Goal: Task Accomplishment & Management: Complete application form

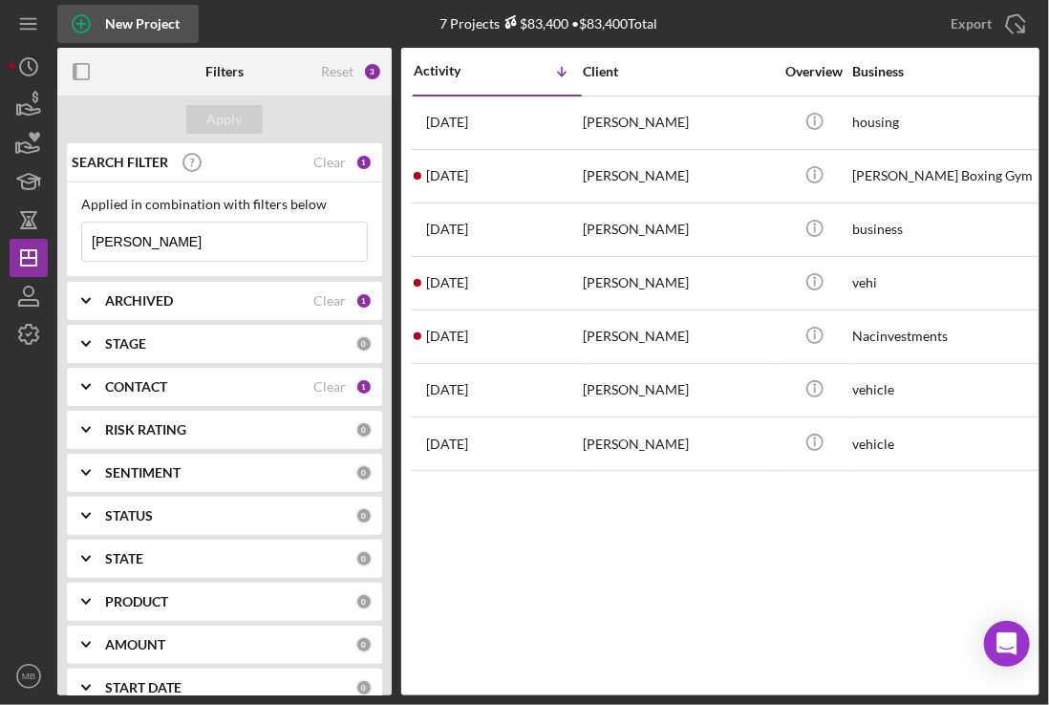
click at [81, 26] on icon "button" at bounding box center [81, 24] width 10 height 10
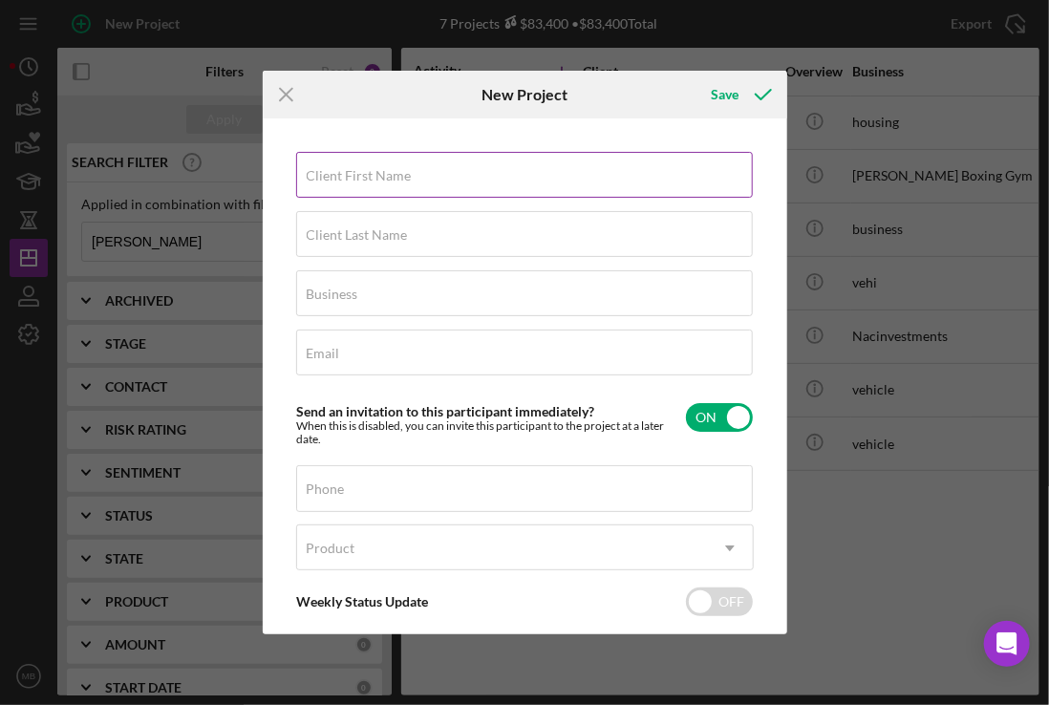
click at [632, 183] on input "Client First Name" at bounding box center [524, 175] width 456 height 46
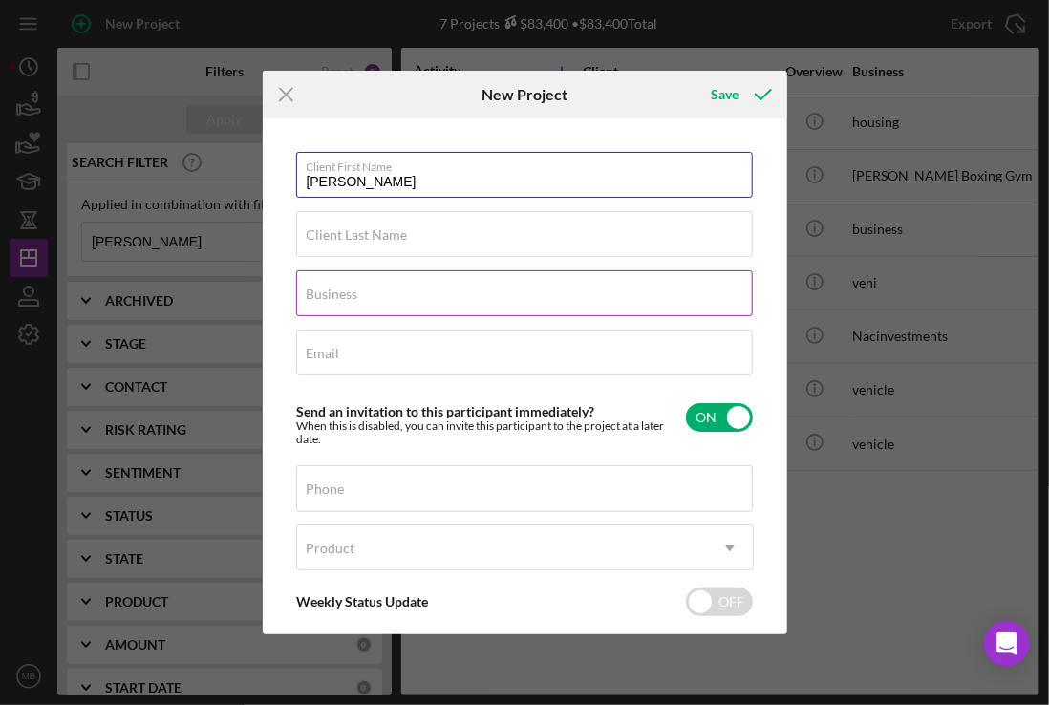
type input "[PERSON_NAME]"
click at [677, 302] on input "Business" at bounding box center [524, 293] width 456 height 46
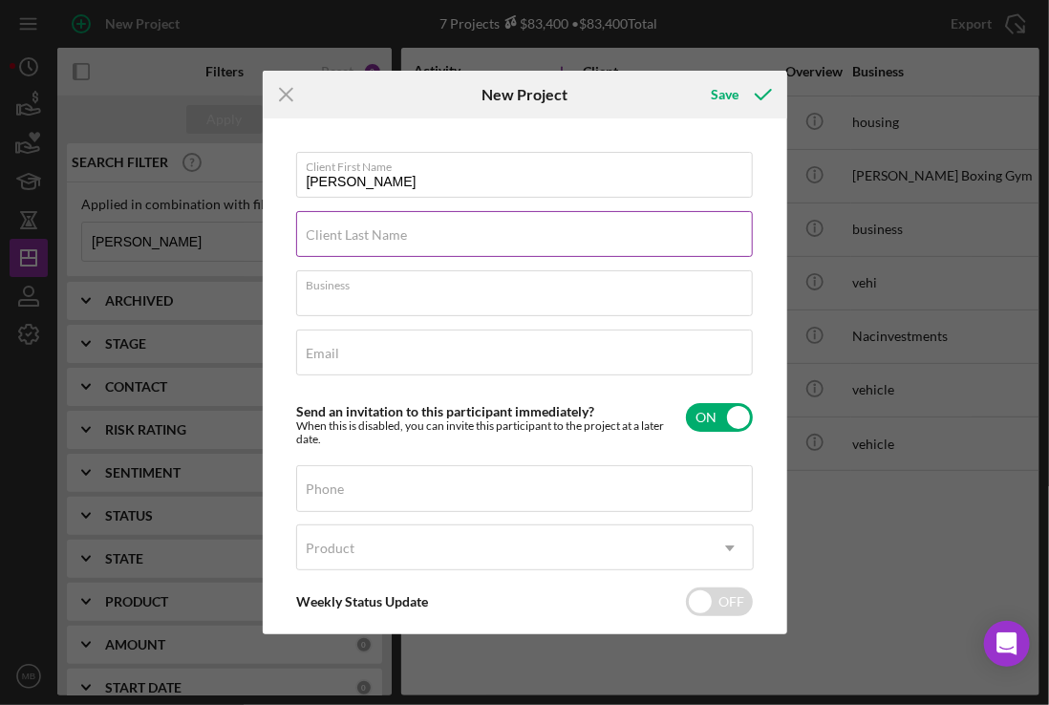
click at [634, 246] on input "Client Last Name" at bounding box center [524, 234] width 456 height 46
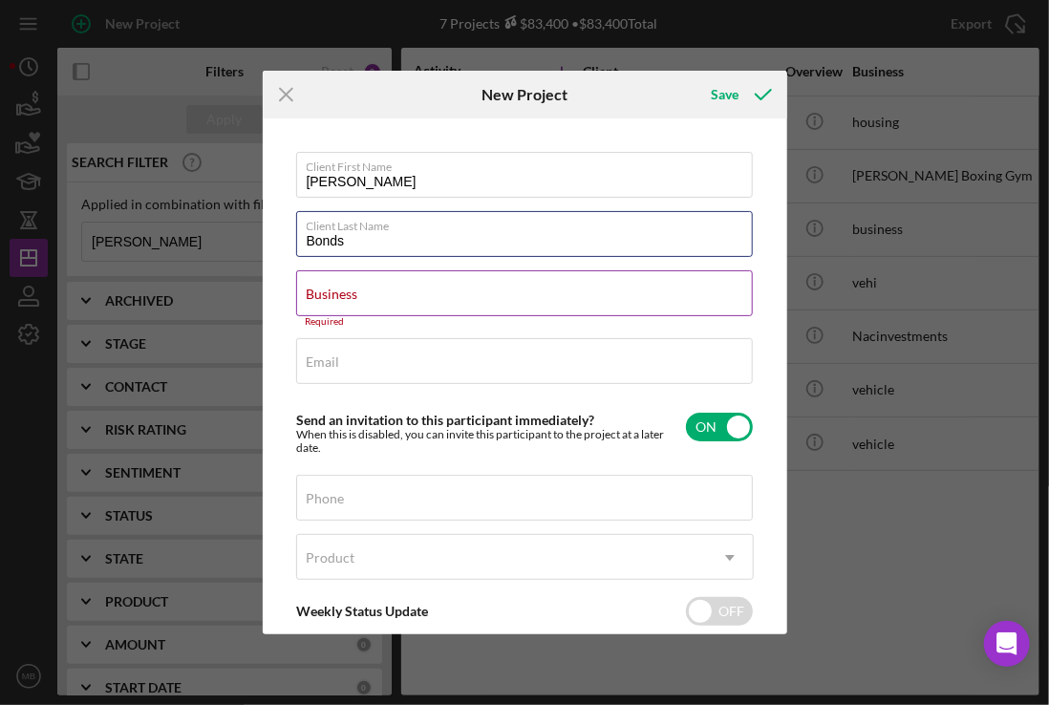
type input "Bonds"
click at [604, 302] on input "Business" at bounding box center [524, 293] width 456 height 46
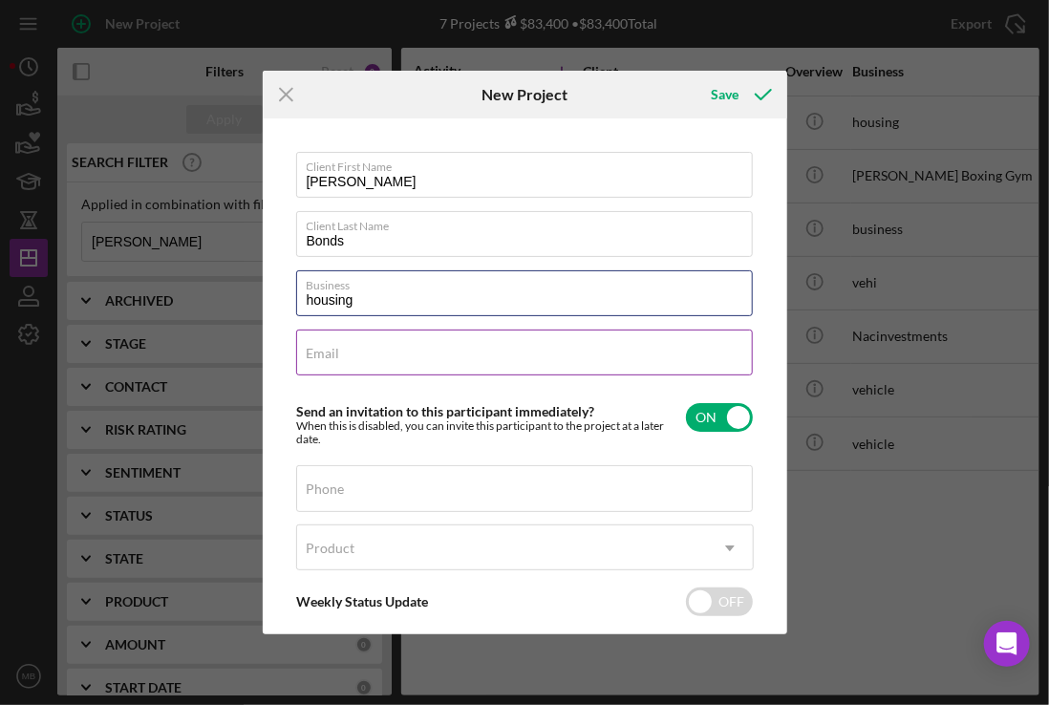
type input "housing"
click at [677, 359] on div "Email Required" at bounding box center [524, 353] width 457 height 48
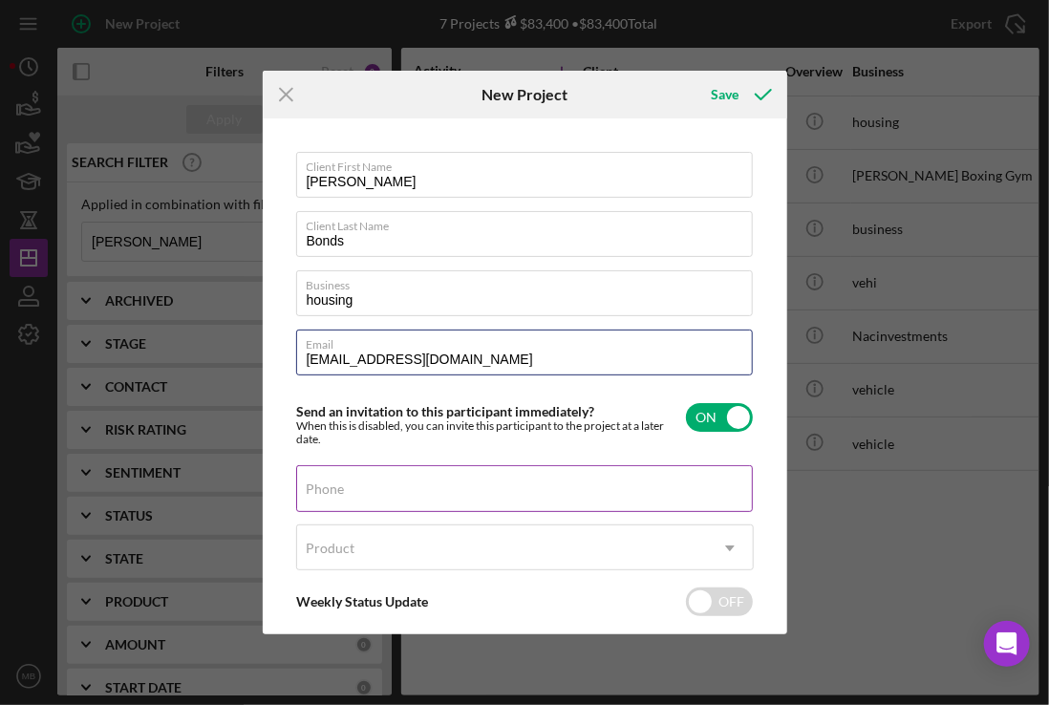
type input "[EMAIL_ADDRESS][DOMAIN_NAME]"
click at [605, 501] on input "Phone" at bounding box center [524, 488] width 456 height 46
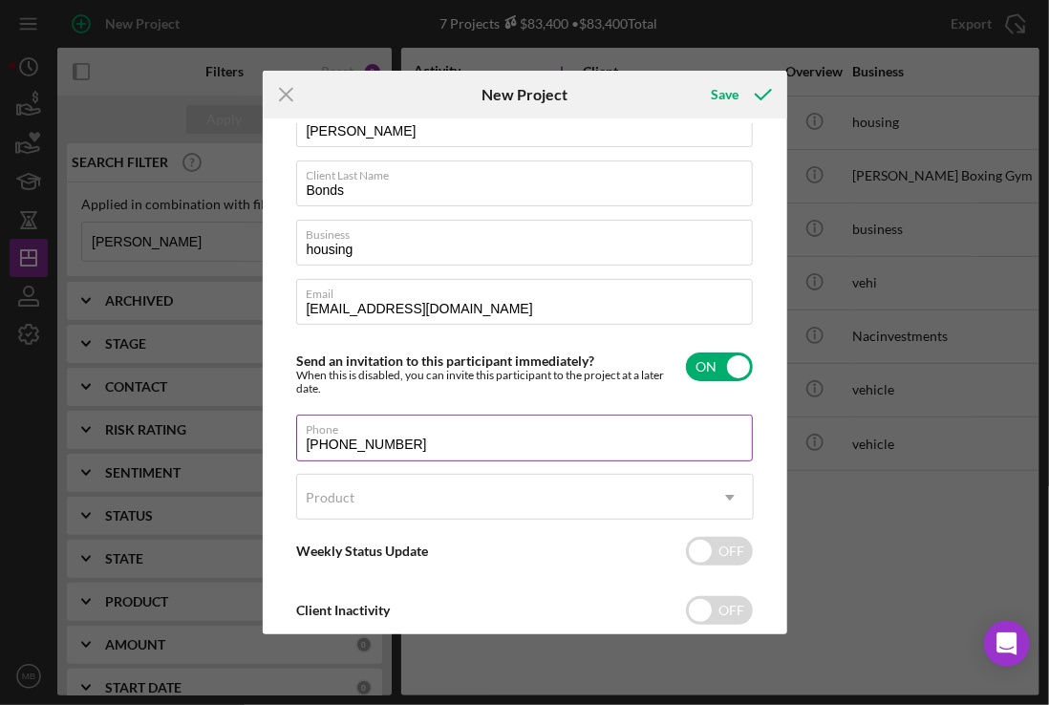
scroll to position [98, 0]
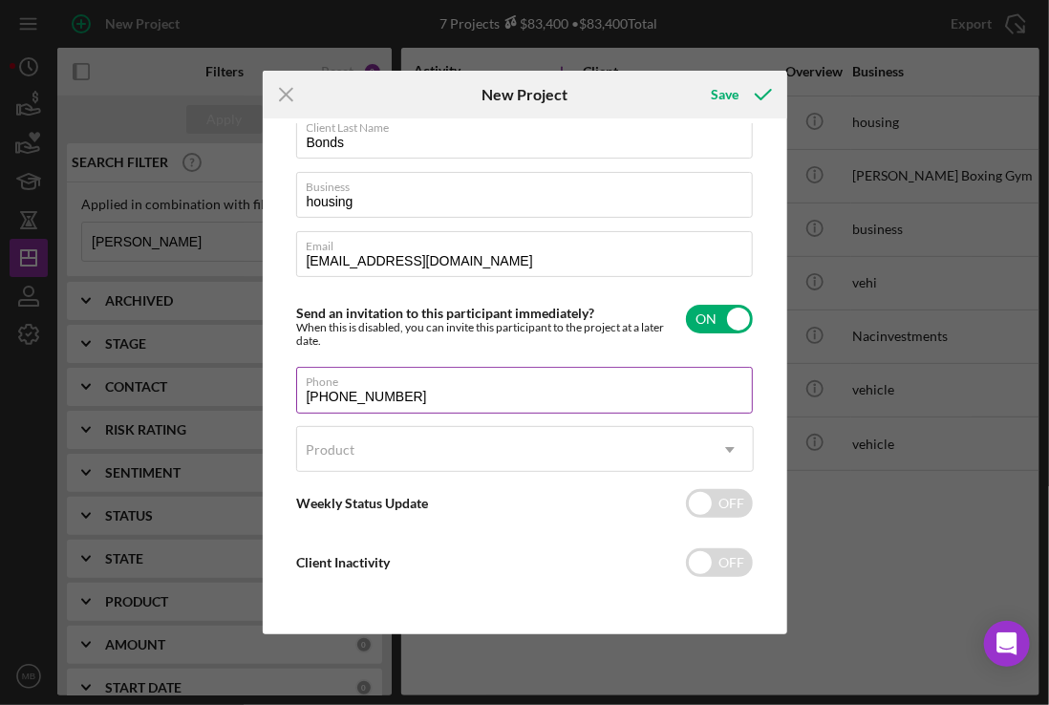
type input "[PHONE_NUMBER]"
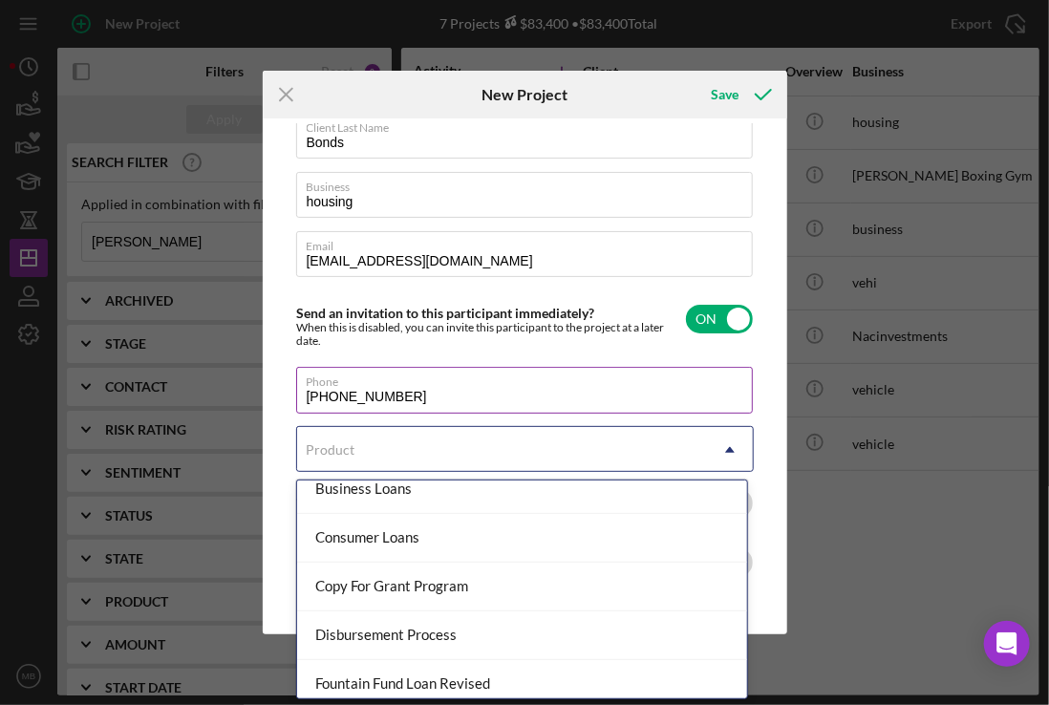
scroll to position [169, 0]
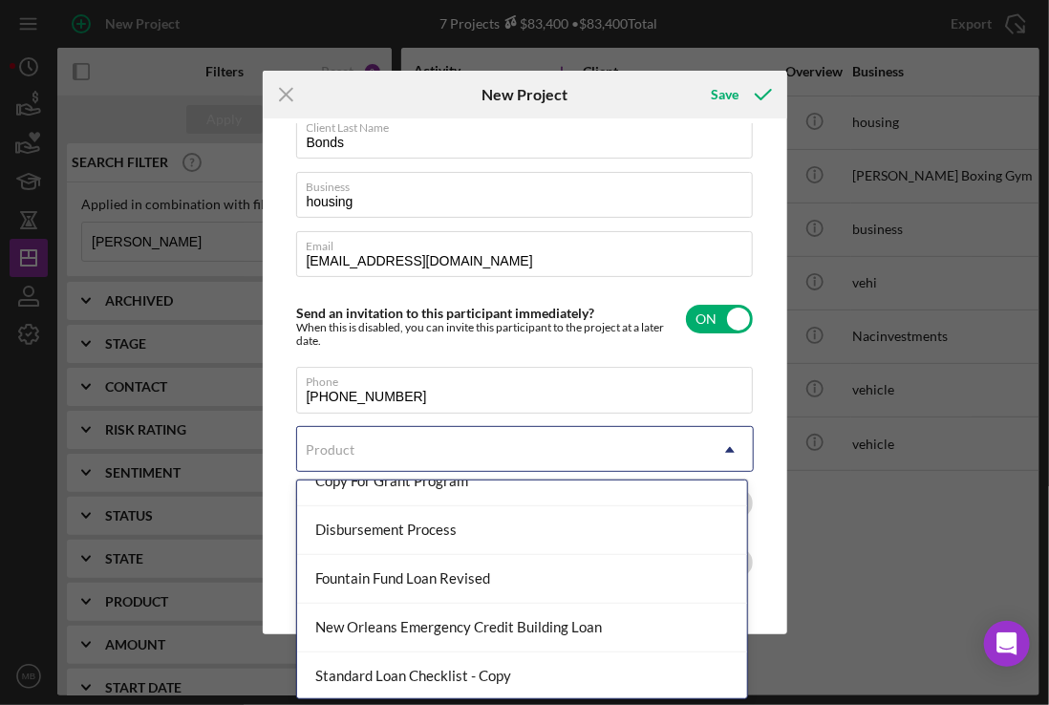
click at [552, 592] on div "Fountain Fund Loan Revised" at bounding box center [522, 579] width 451 height 49
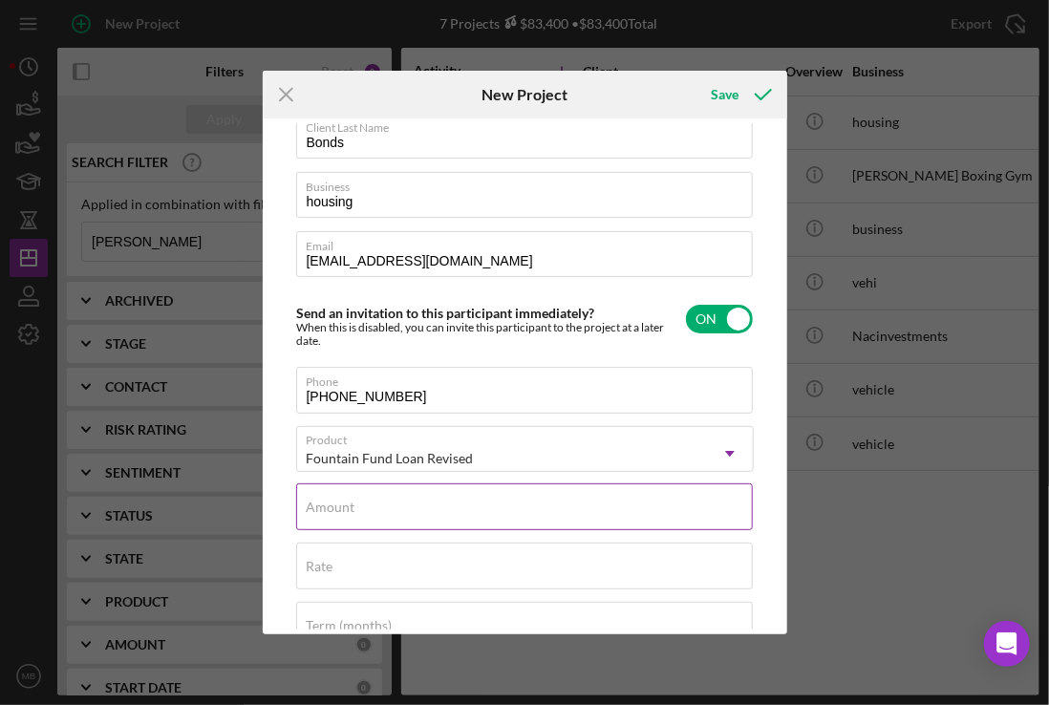
click at [550, 519] on input "Amount" at bounding box center [524, 506] width 456 height 46
type input "$4"
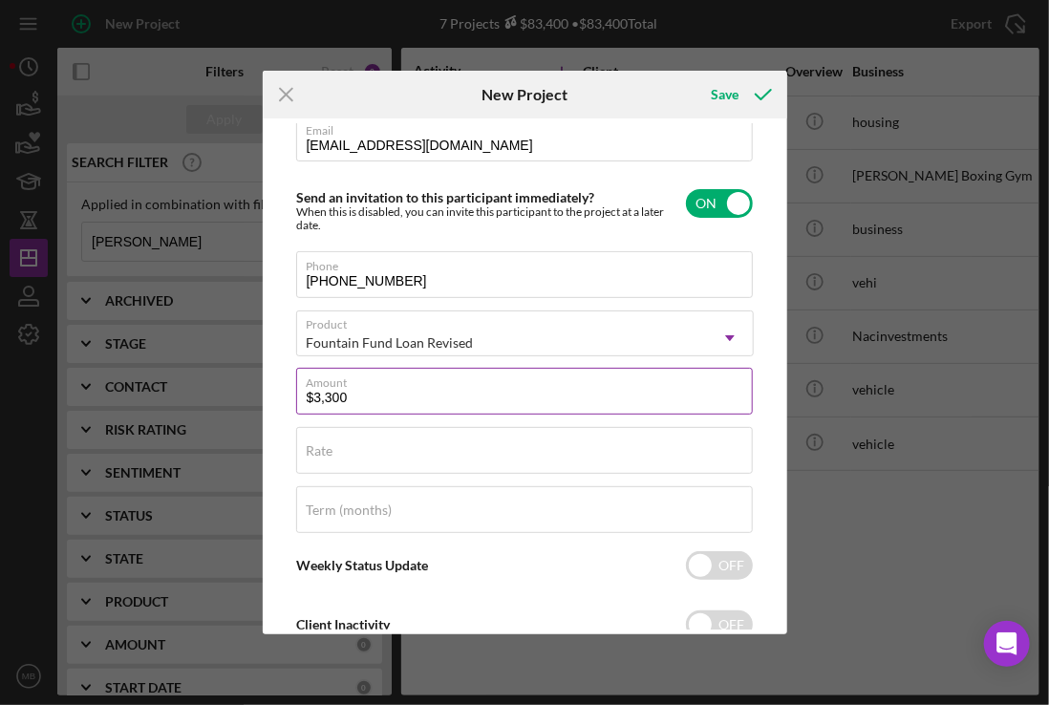
scroll to position [275, 0]
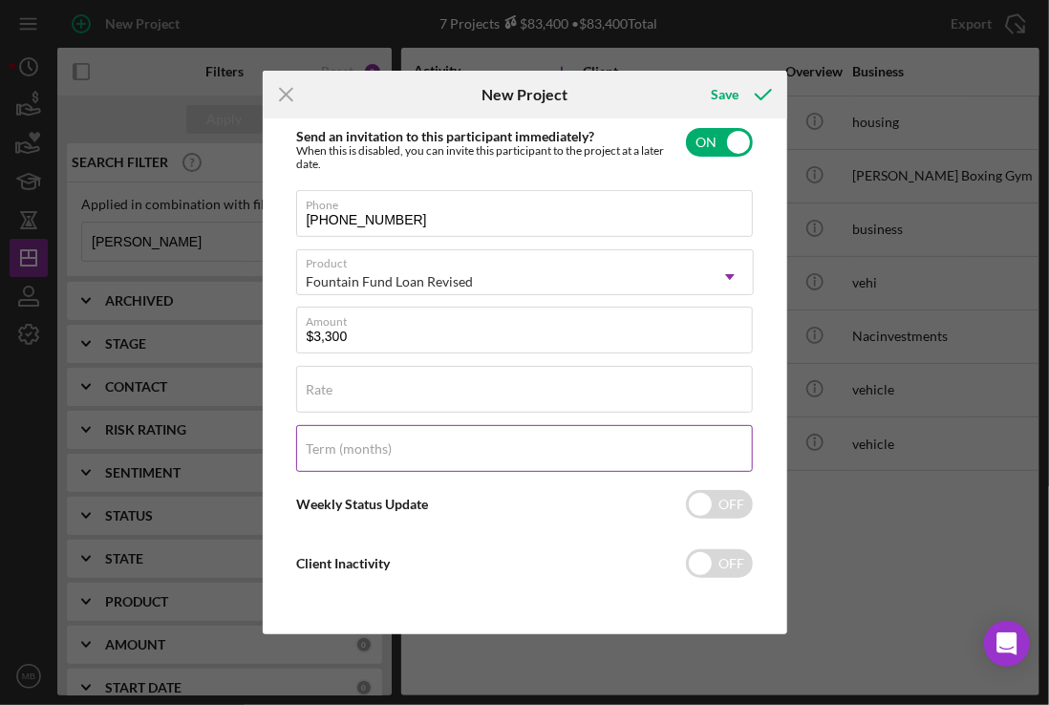
click at [583, 458] on input "Term (months)" at bounding box center [524, 448] width 456 height 46
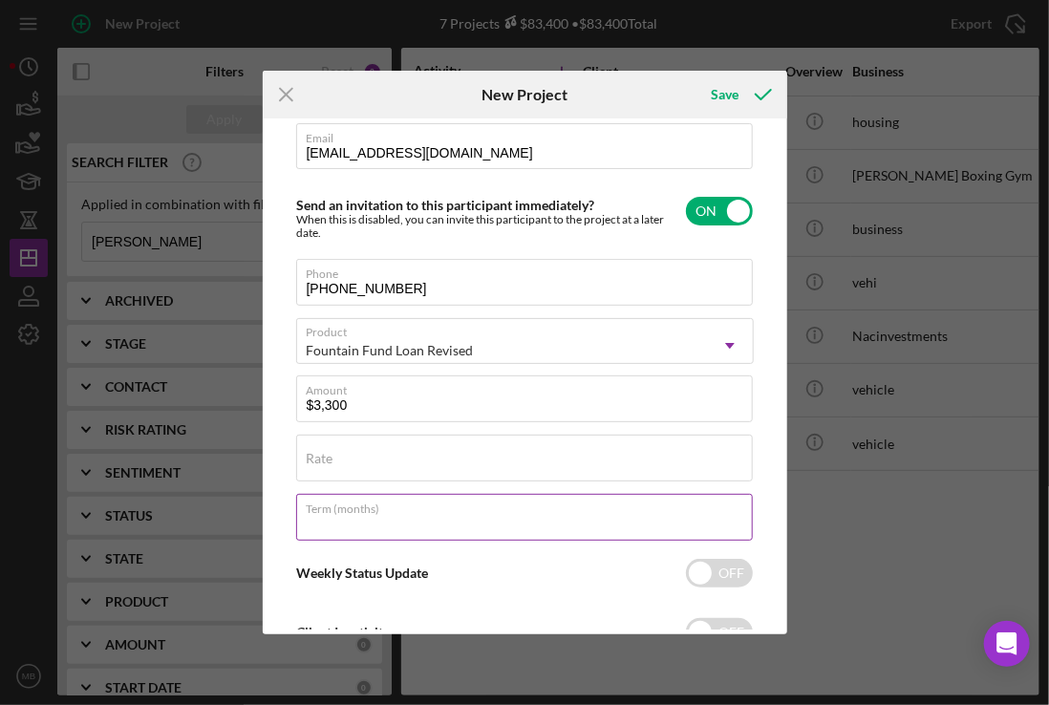
scroll to position [198, 0]
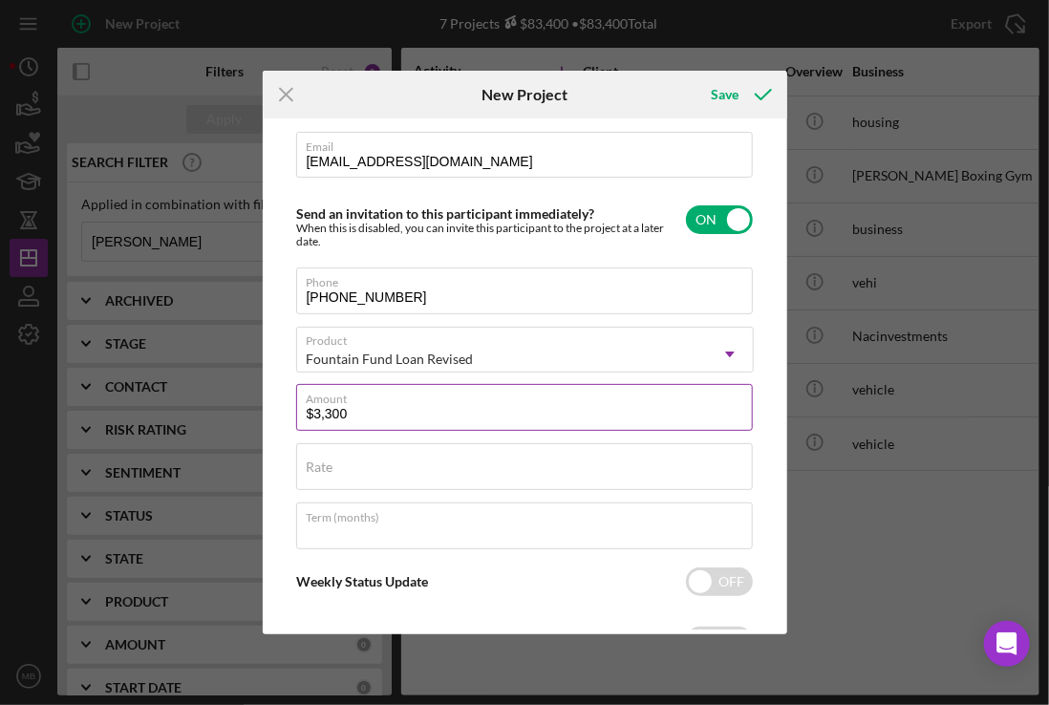
click at [676, 416] on input "$3,300" at bounding box center [524, 407] width 456 height 46
type input "$3"
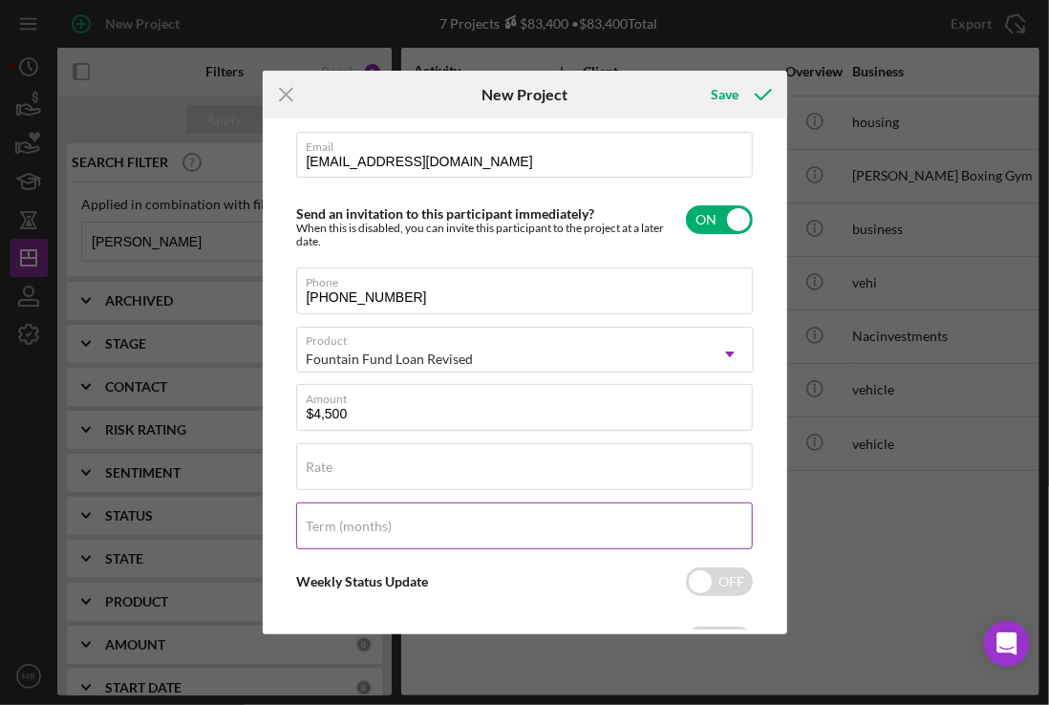
click at [600, 523] on div "Term (months)" at bounding box center [524, 526] width 457 height 48
type input "15"
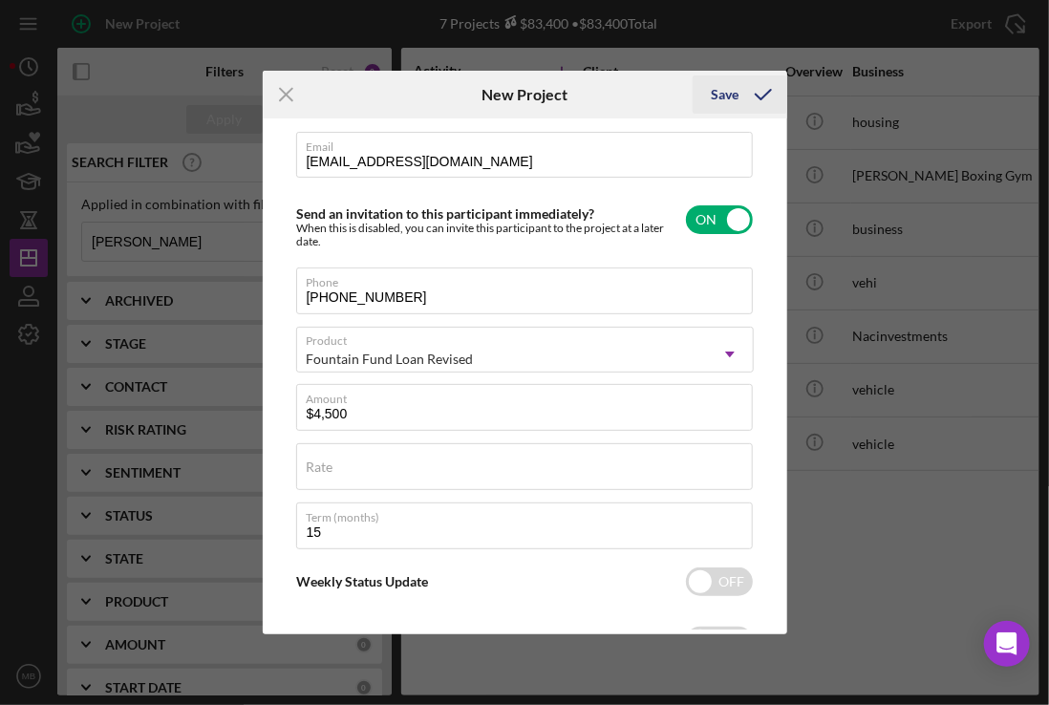
click at [734, 94] on div "Save" at bounding box center [725, 94] width 28 height 38
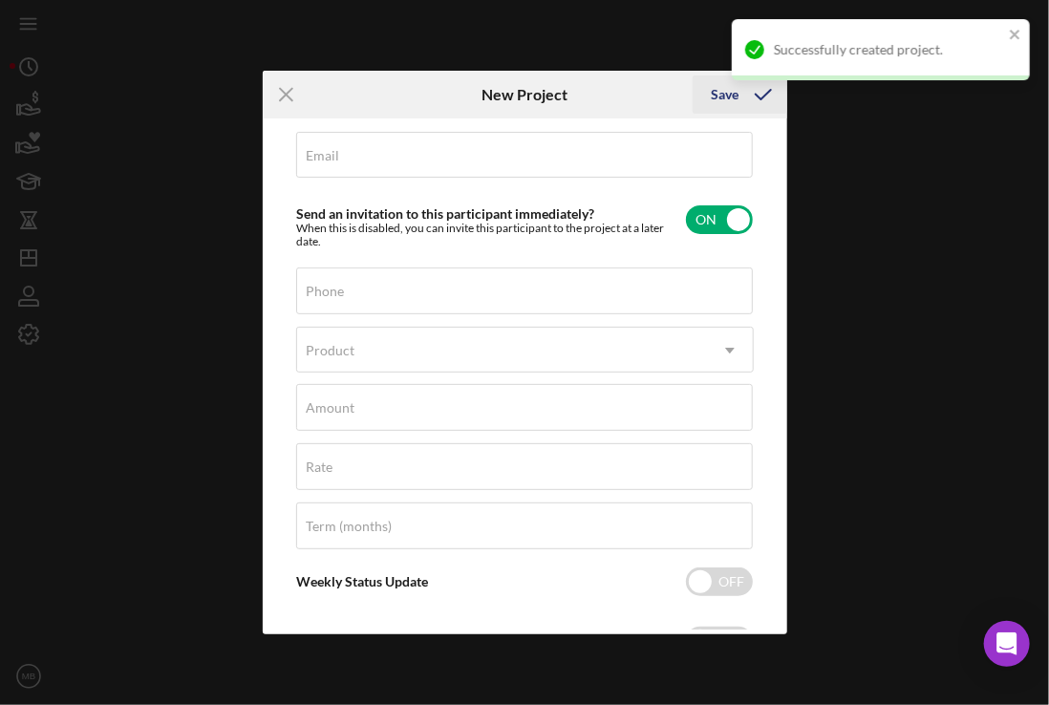
scroll to position [98, 0]
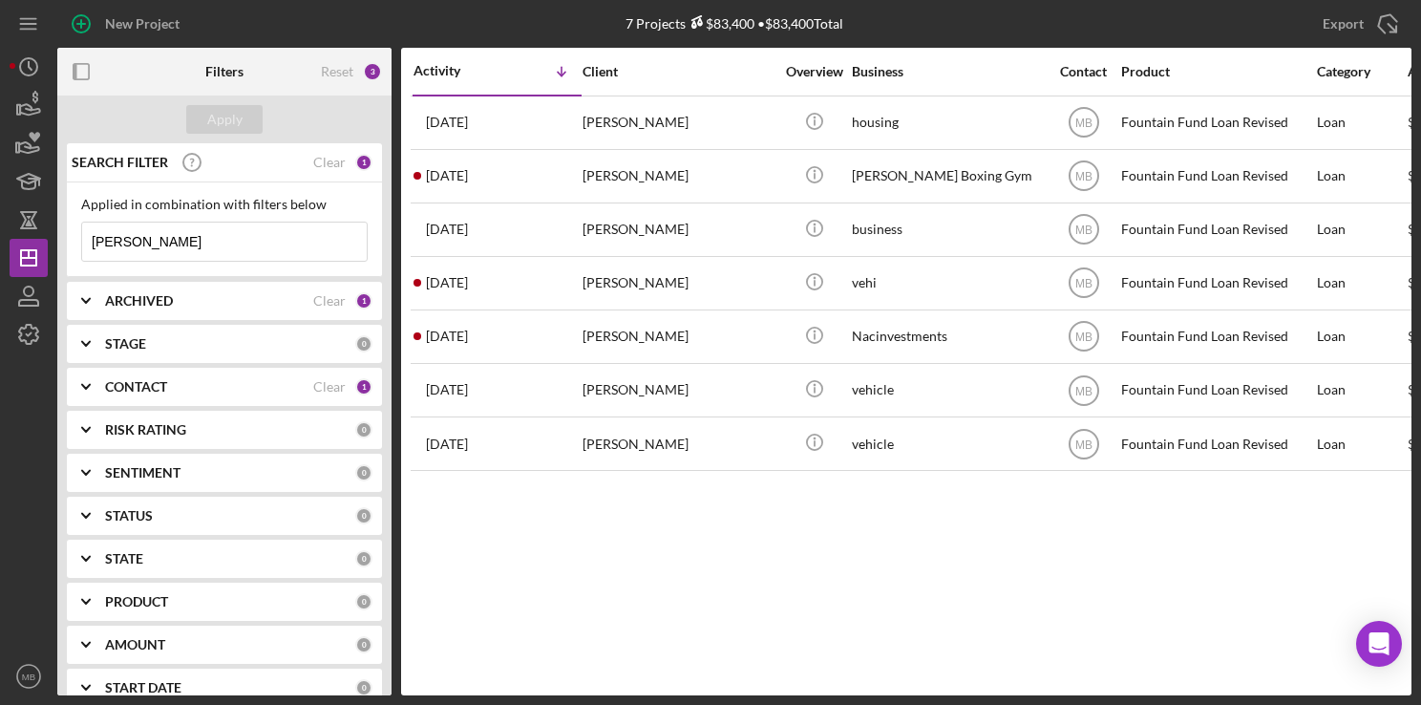
click at [245, 240] on input "[PERSON_NAME]" at bounding box center [224, 241] width 285 height 38
type input "b"
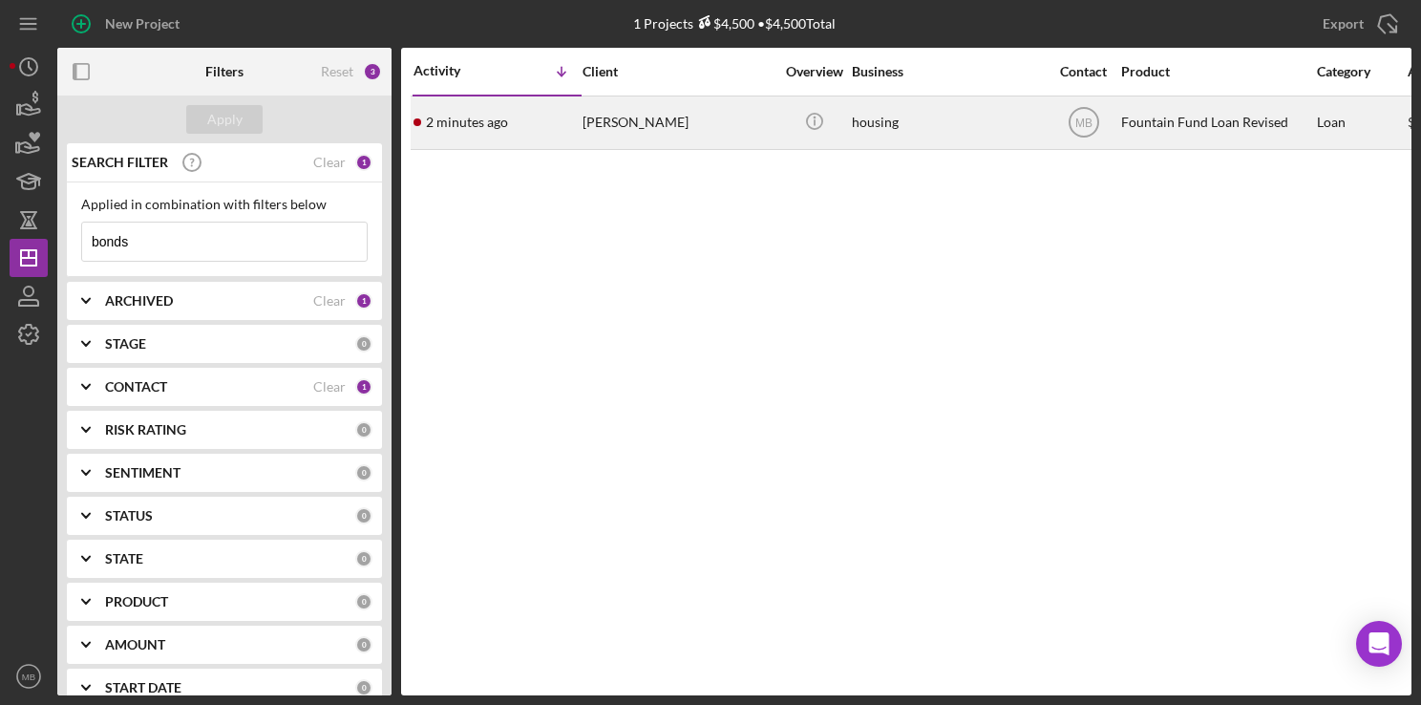
type input "bonds"
click at [646, 119] on div "[PERSON_NAME]" at bounding box center [678, 122] width 191 height 51
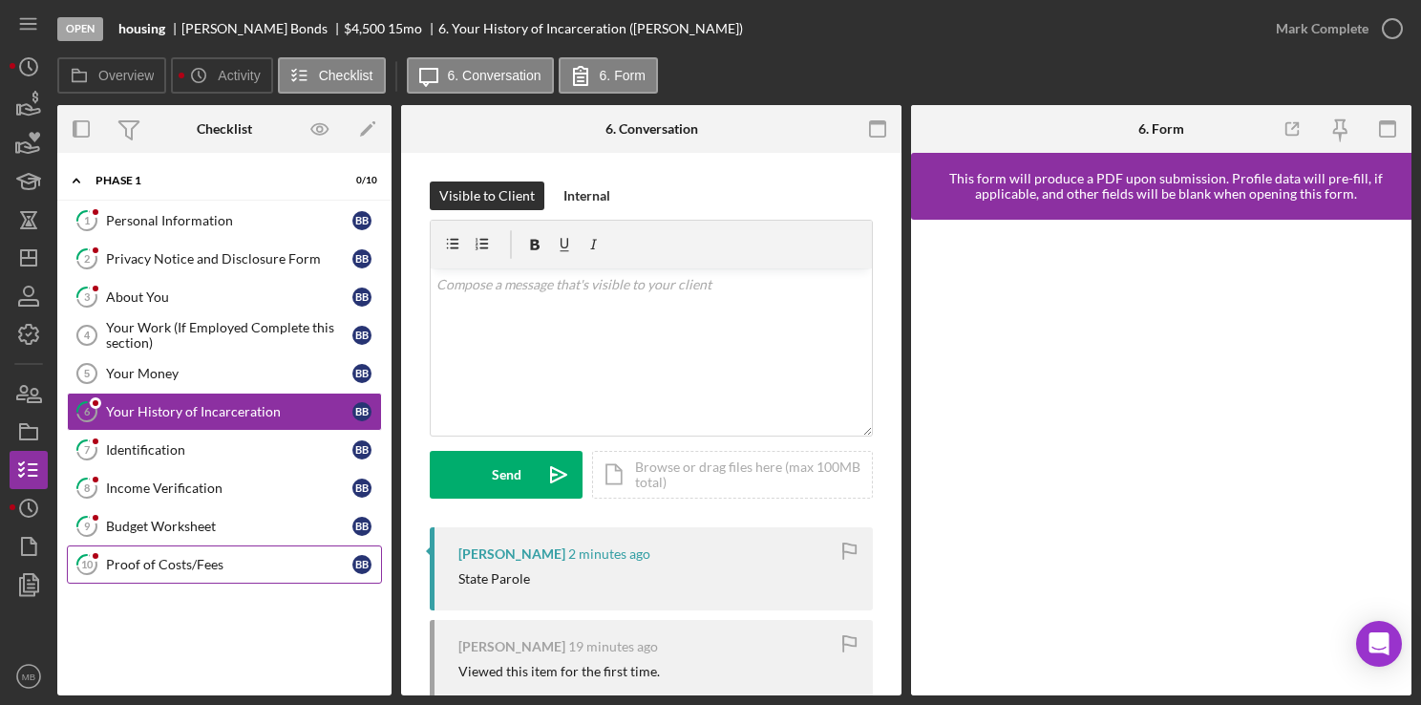
click at [175, 561] on div "Proof of Costs/Fees" at bounding box center [229, 564] width 246 height 15
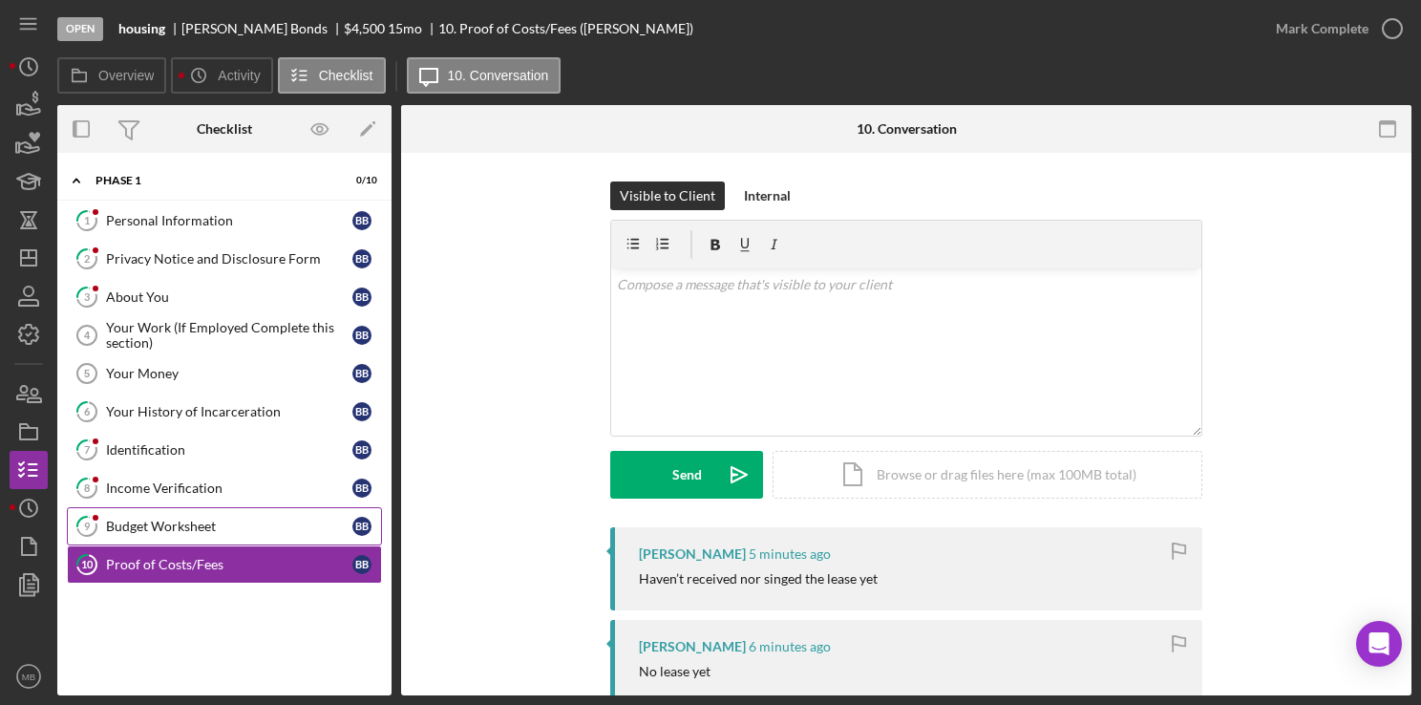
click at [228, 512] on link "9 Budget Worksheet B B" at bounding box center [224, 526] width 315 height 38
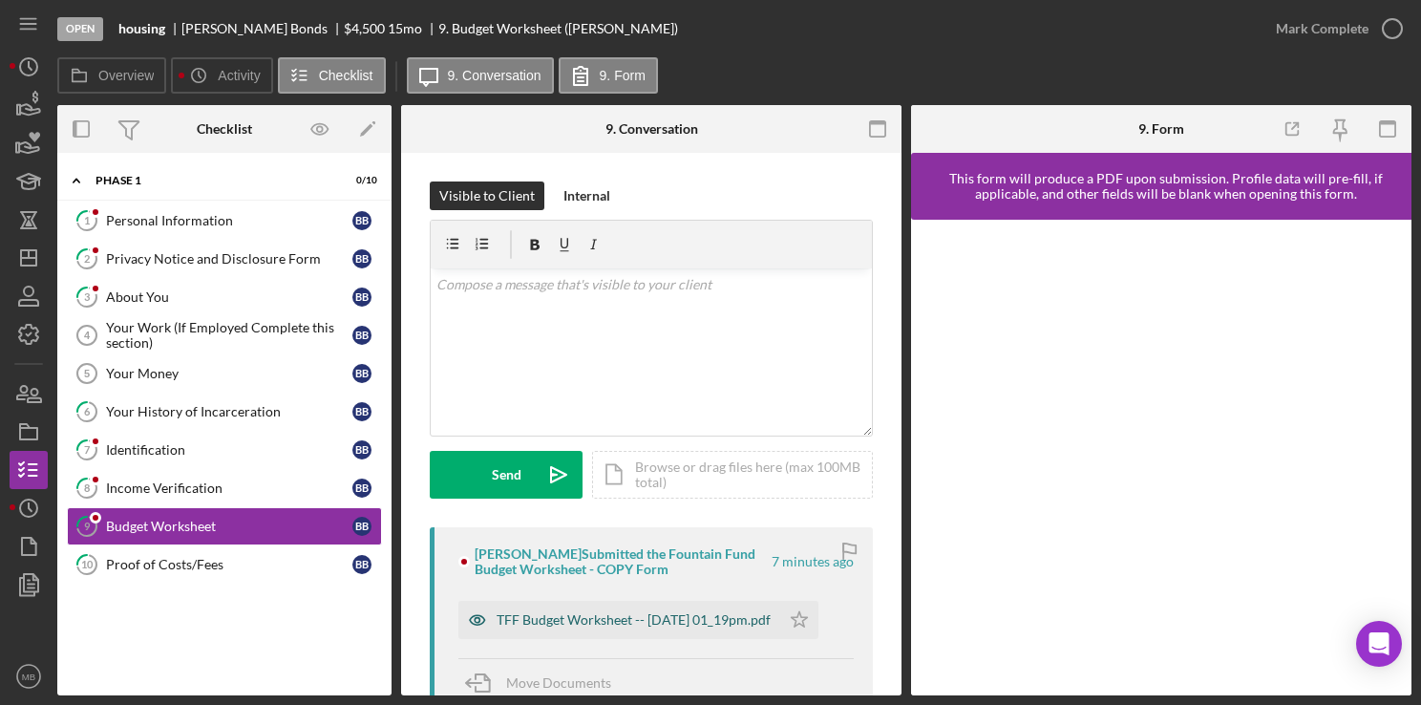
click at [548, 619] on div "TFF Budget Worksheet -- [DATE] 01_19pm.pdf" at bounding box center [634, 619] width 274 height 15
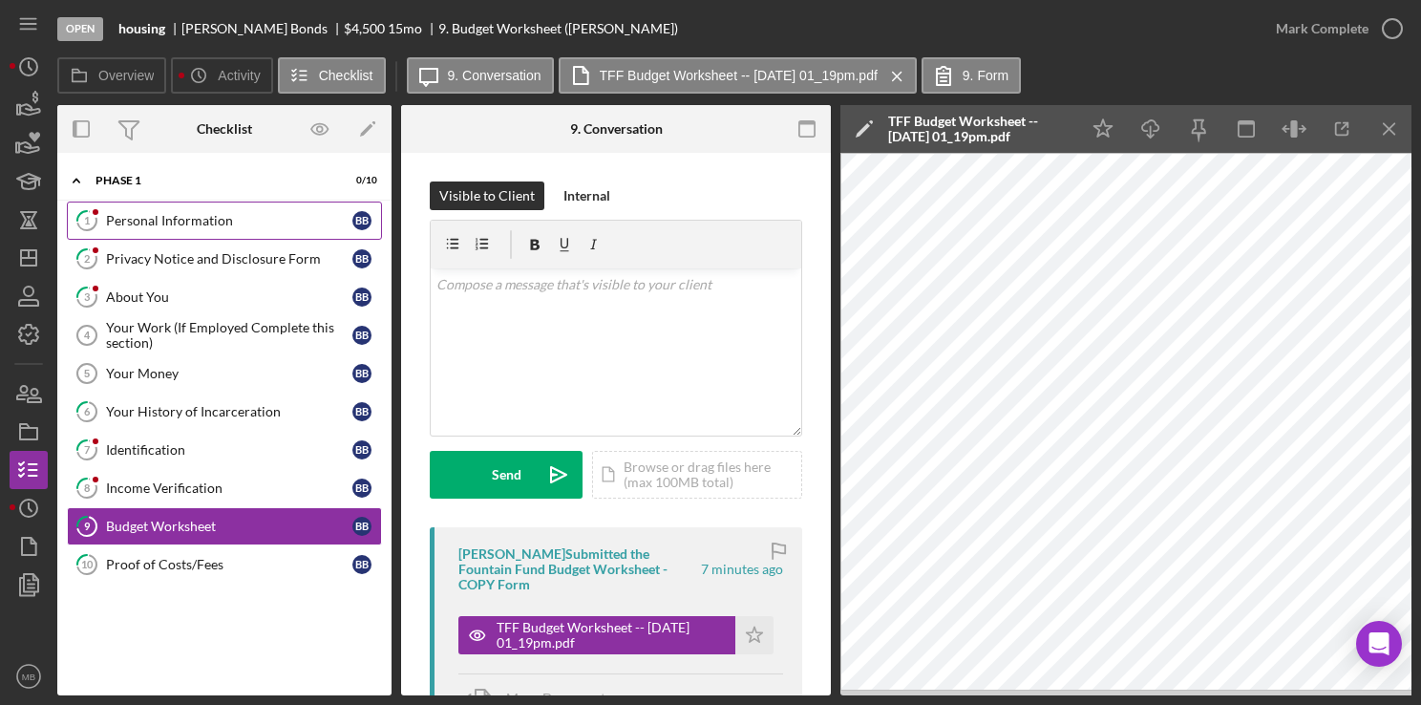
click at [229, 215] on div "Personal Information" at bounding box center [229, 220] width 246 height 15
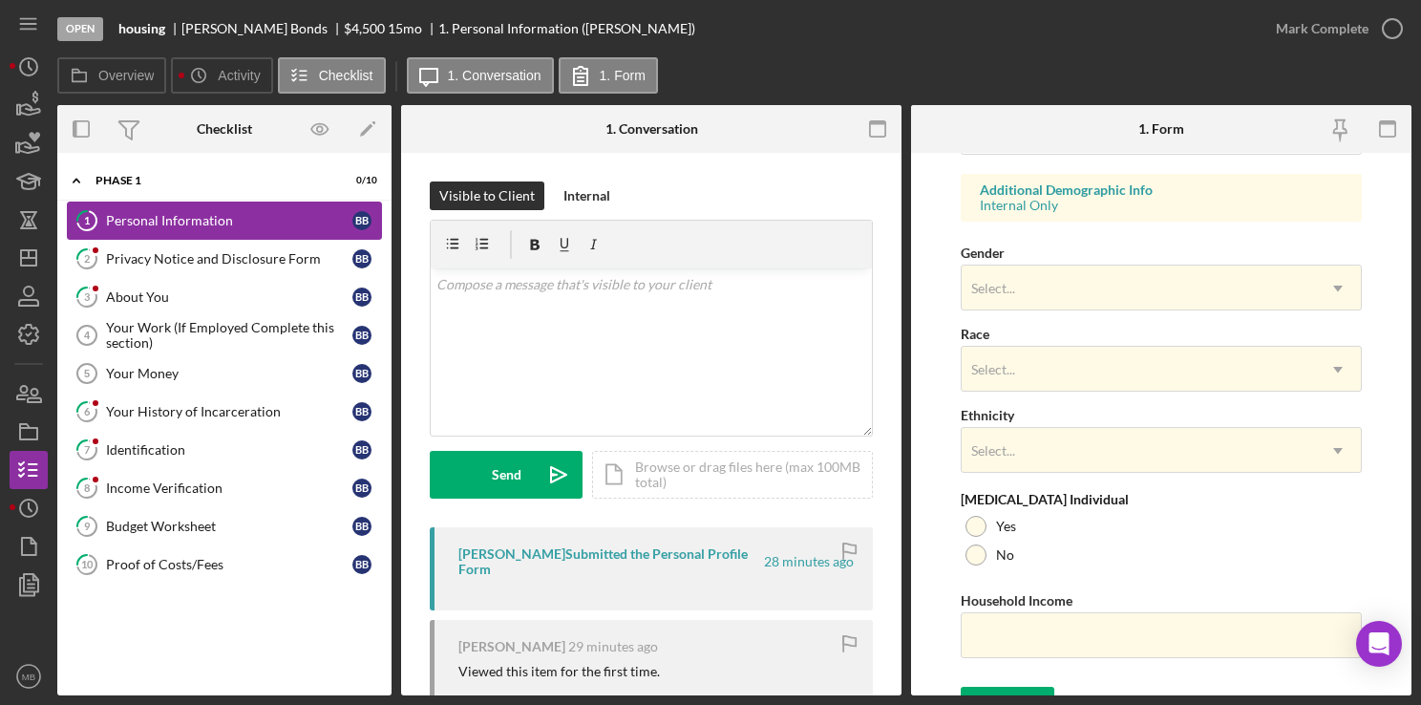
scroll to position [729, 0]
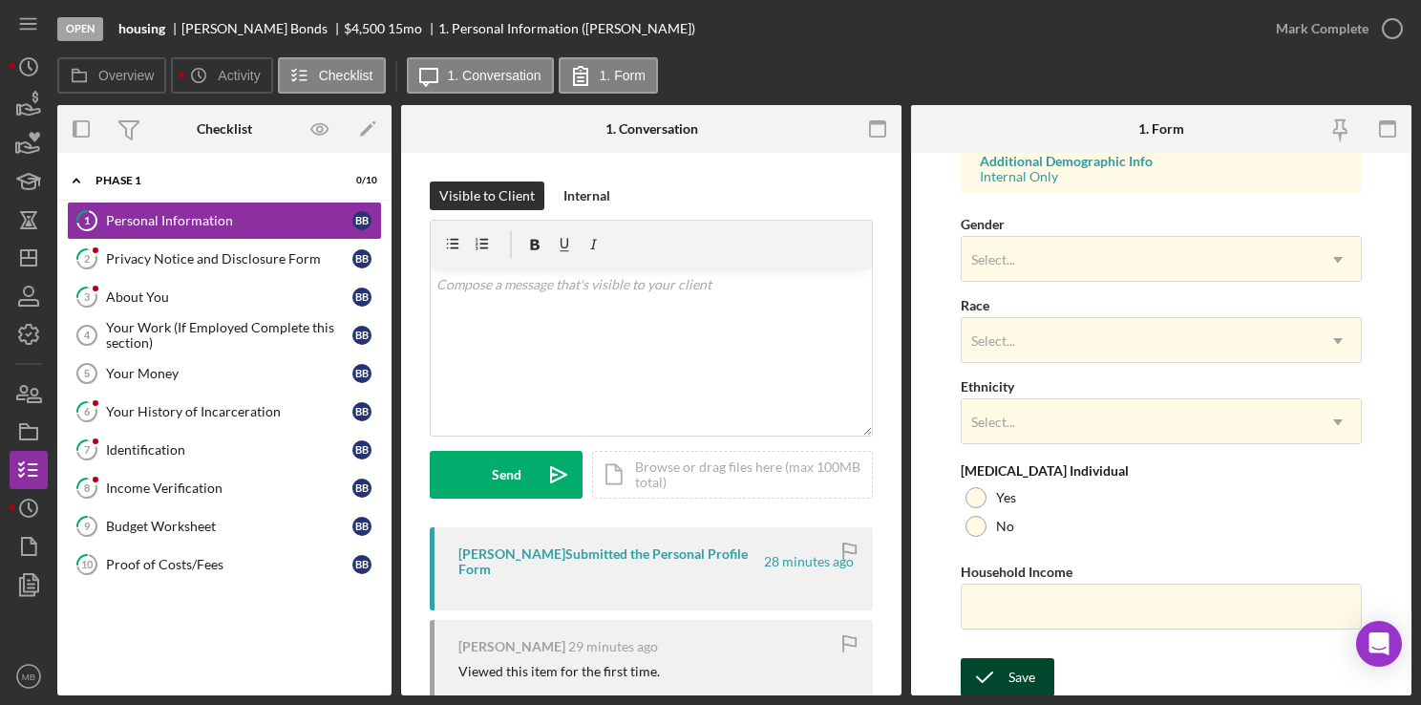
click at [1016, 691] on div "Save" at bounding box center [1021, 677] width 27 height 38
click at [1393, 28] on div "Form submitted" at bounding box center [1253, 57] width 306 height 84
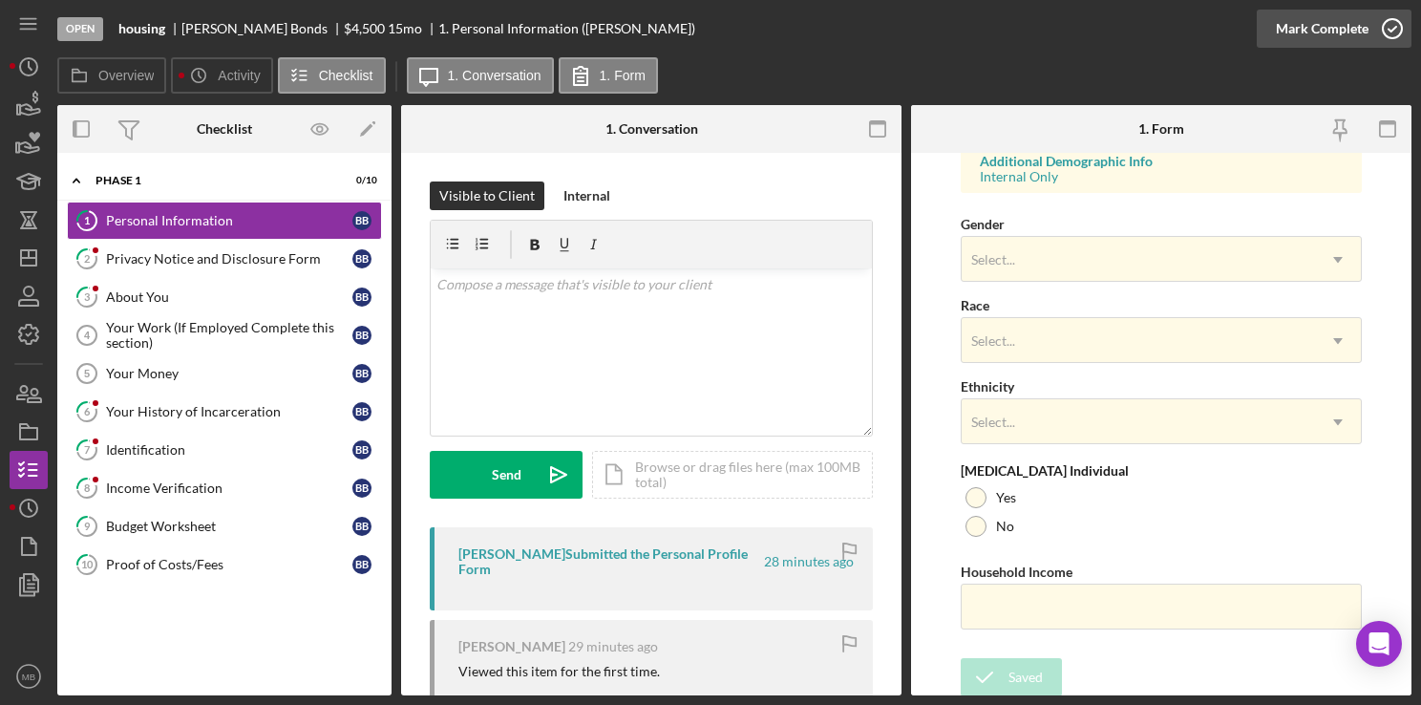
click at [1394, 35] on icon "button" at bounding box center [1392, 29] width 48 height 48
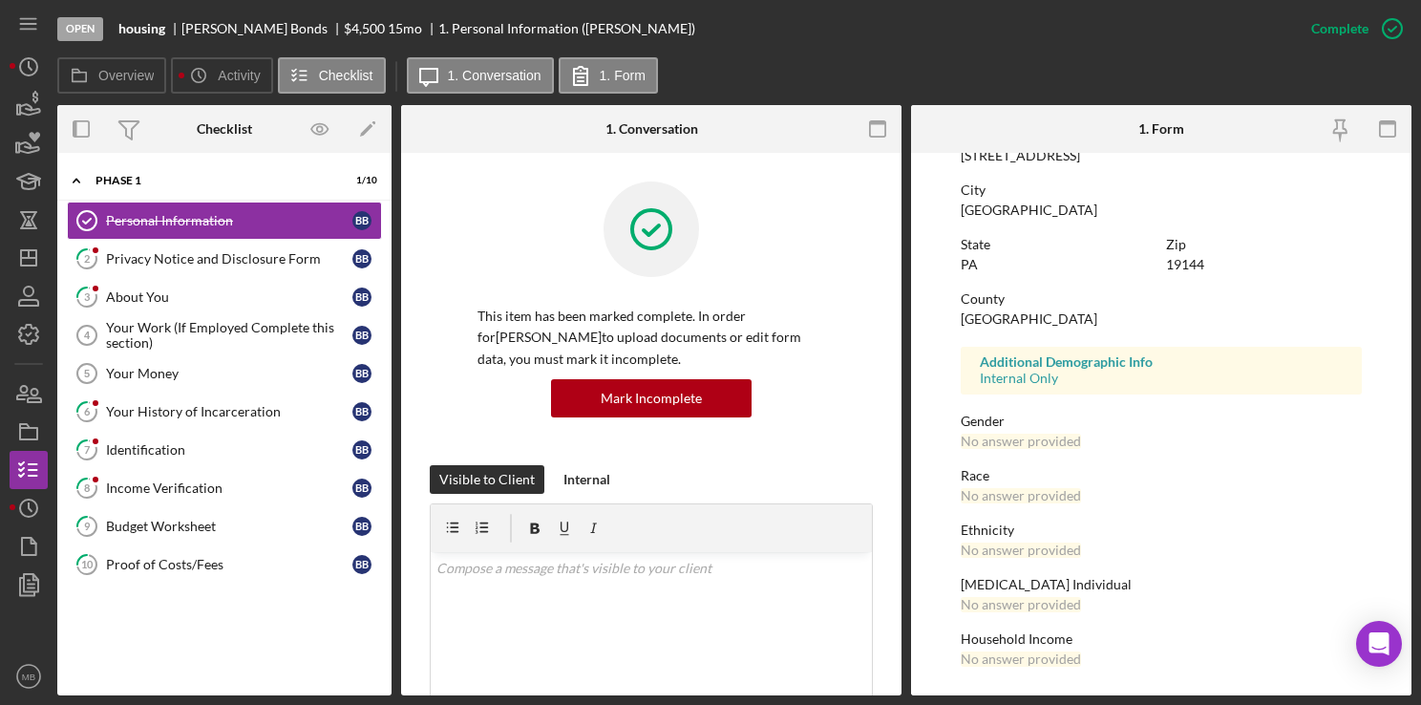
scroll to position [348, 0]
click at [210, 266] on link "2 Privacy Notice and Disclosure Form B B" at bounding box center [224, 259] width 315 height 38
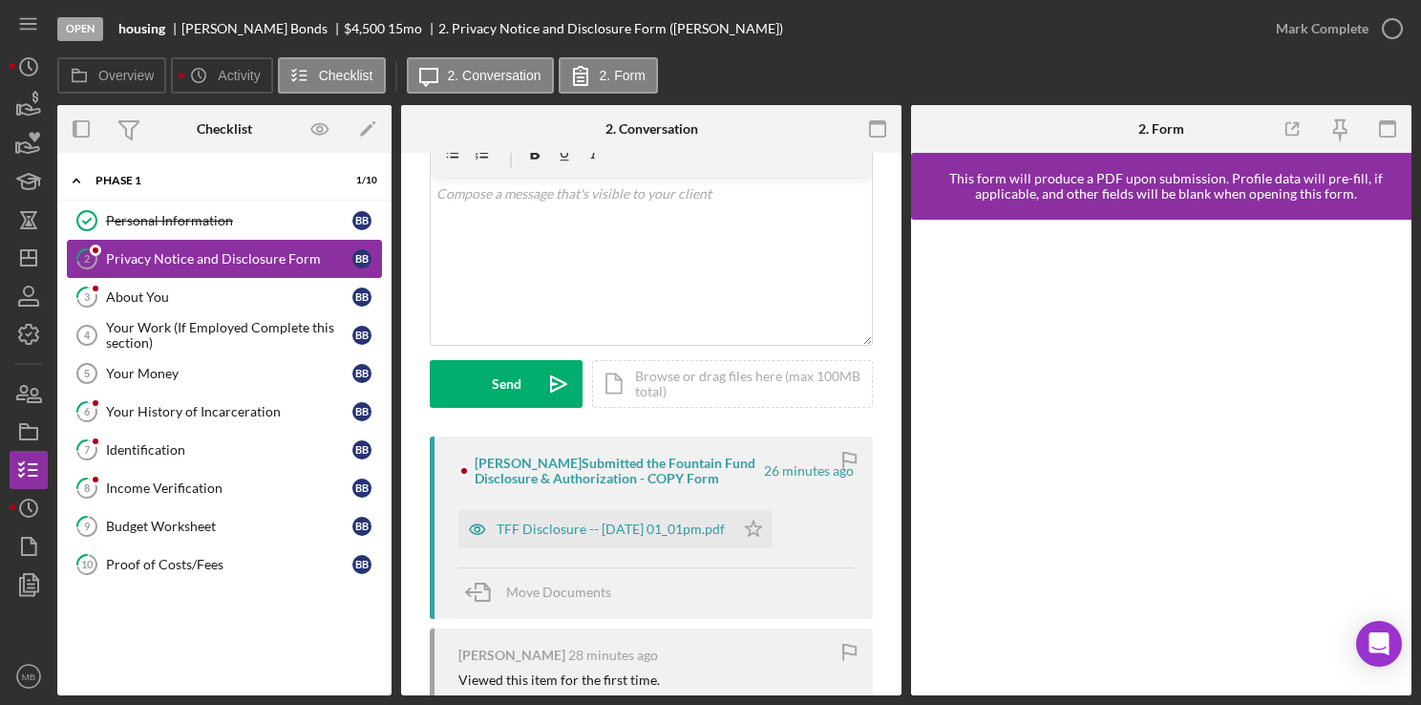
scroll to position [93, 0]
click at [703, 533] on div "TFF Disclosure -- [DATE] 01_01pm.pdf" at bounding box center [611, 526] width 228 height 15
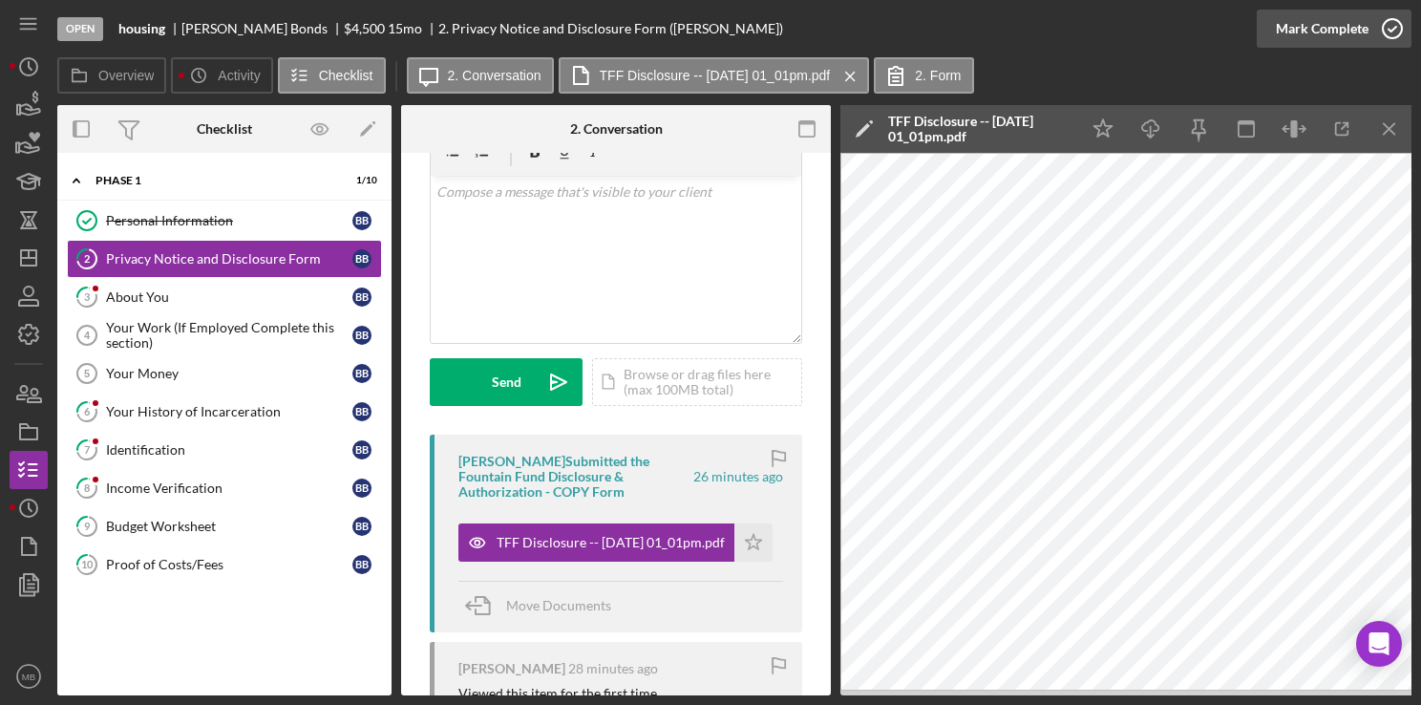
click at [1398, 33] on icon "button" at bounding box center [1392, 29] width 48 height 48
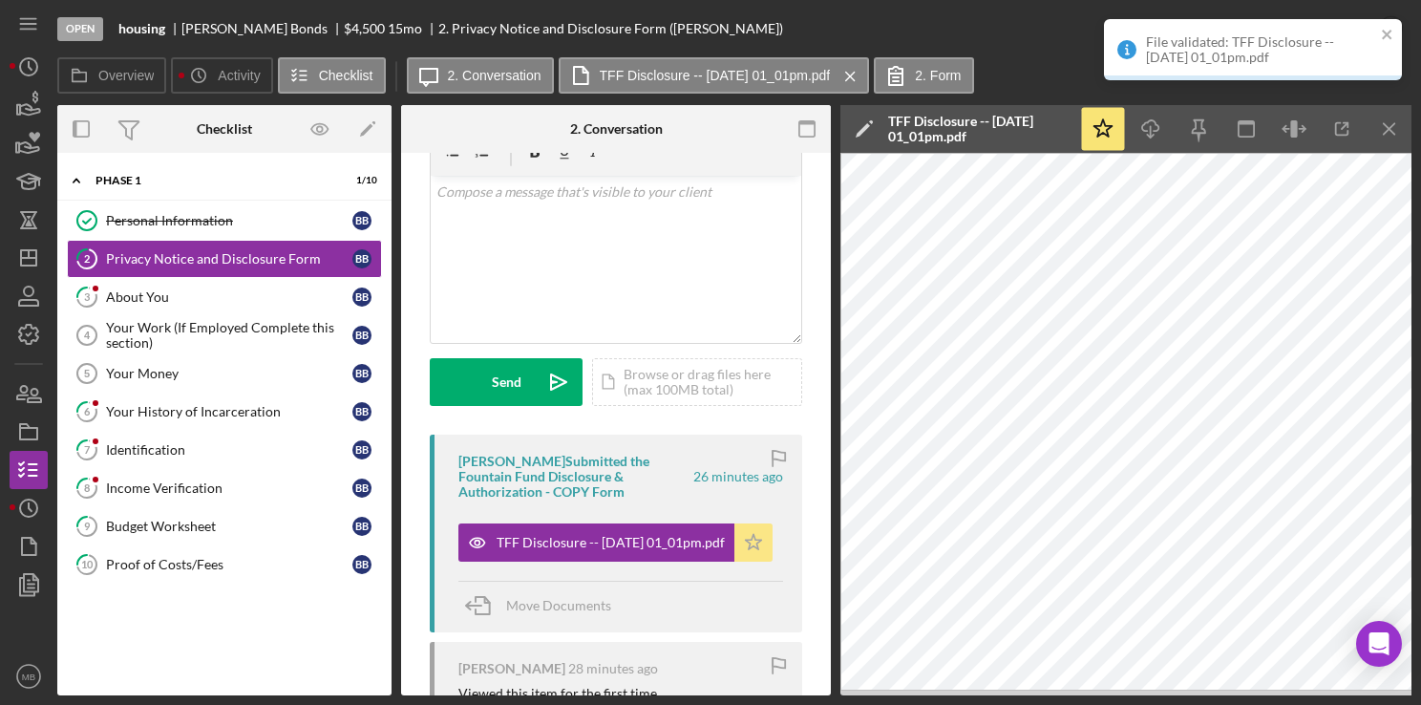
click at [747, 556] on icon "Icon/Star" at bounding box center [753, 542] width 38 height 38
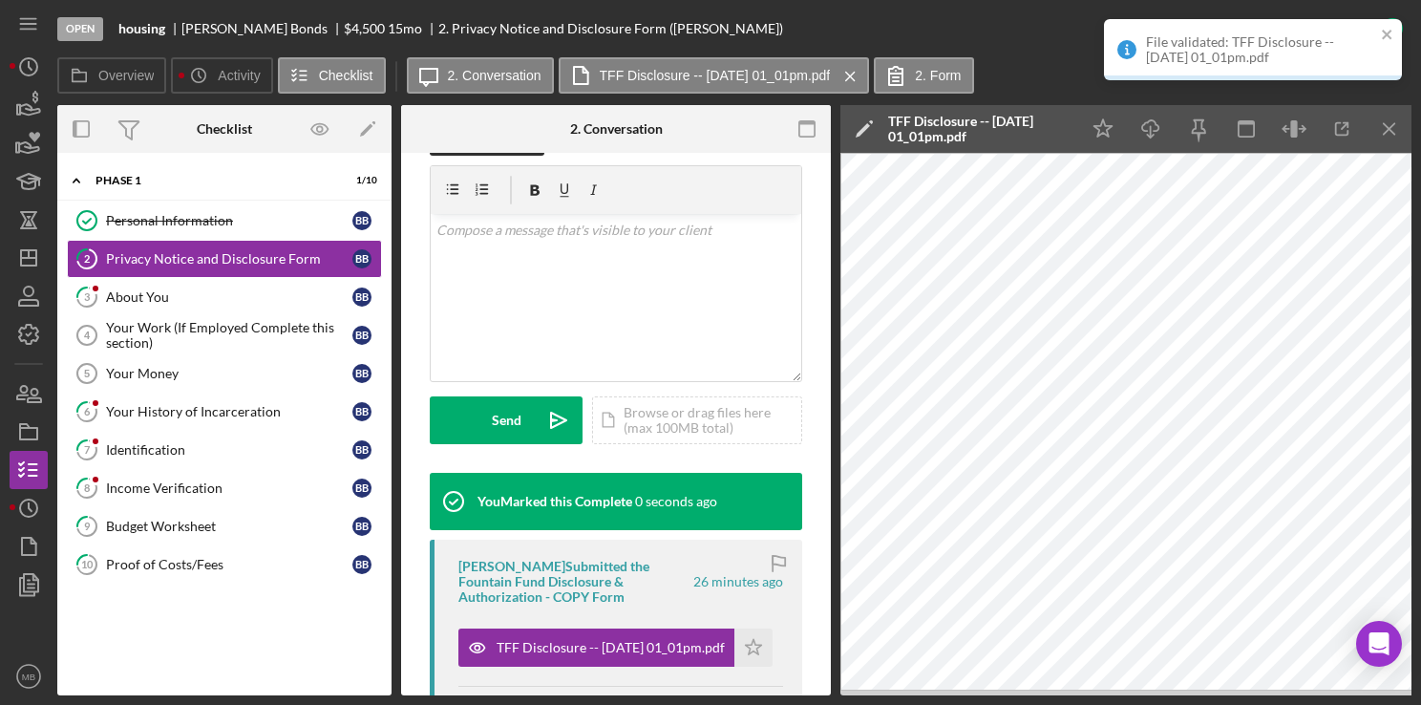
scroll to position [376, 0]
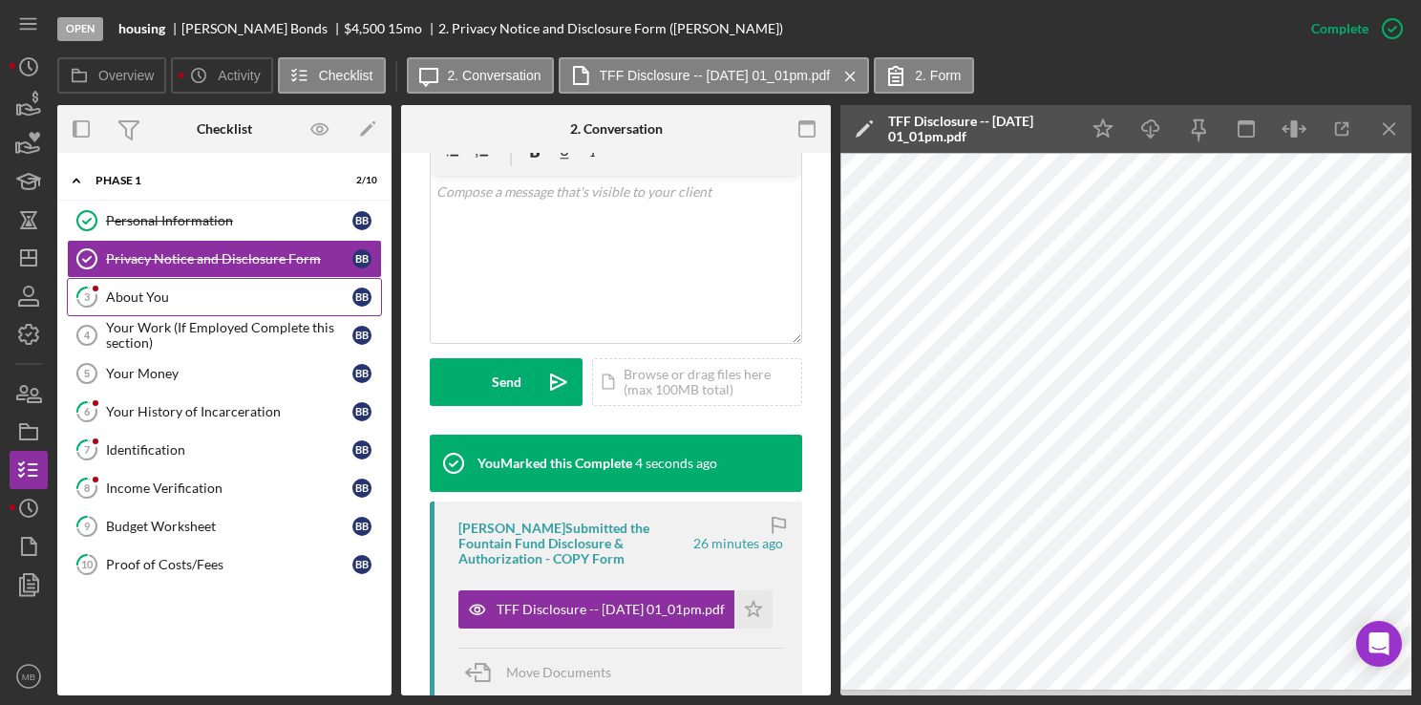
click at [140, 301] on div "About You" at bounding box center [229, 296] width 246 height 15
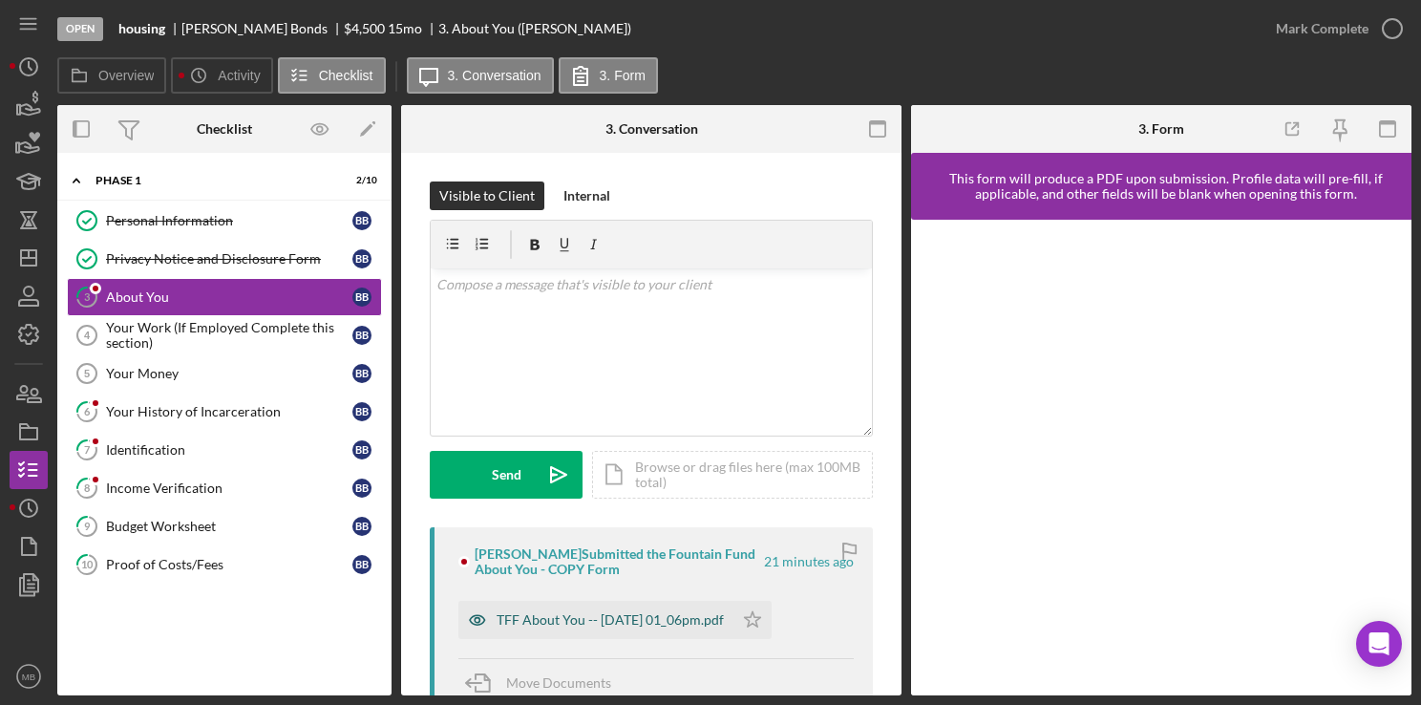
click at [689, 630] on div "TFF About You -- [DATE] 01_06pm.pdf" at bounding box center [595, 620] width 275 height 38
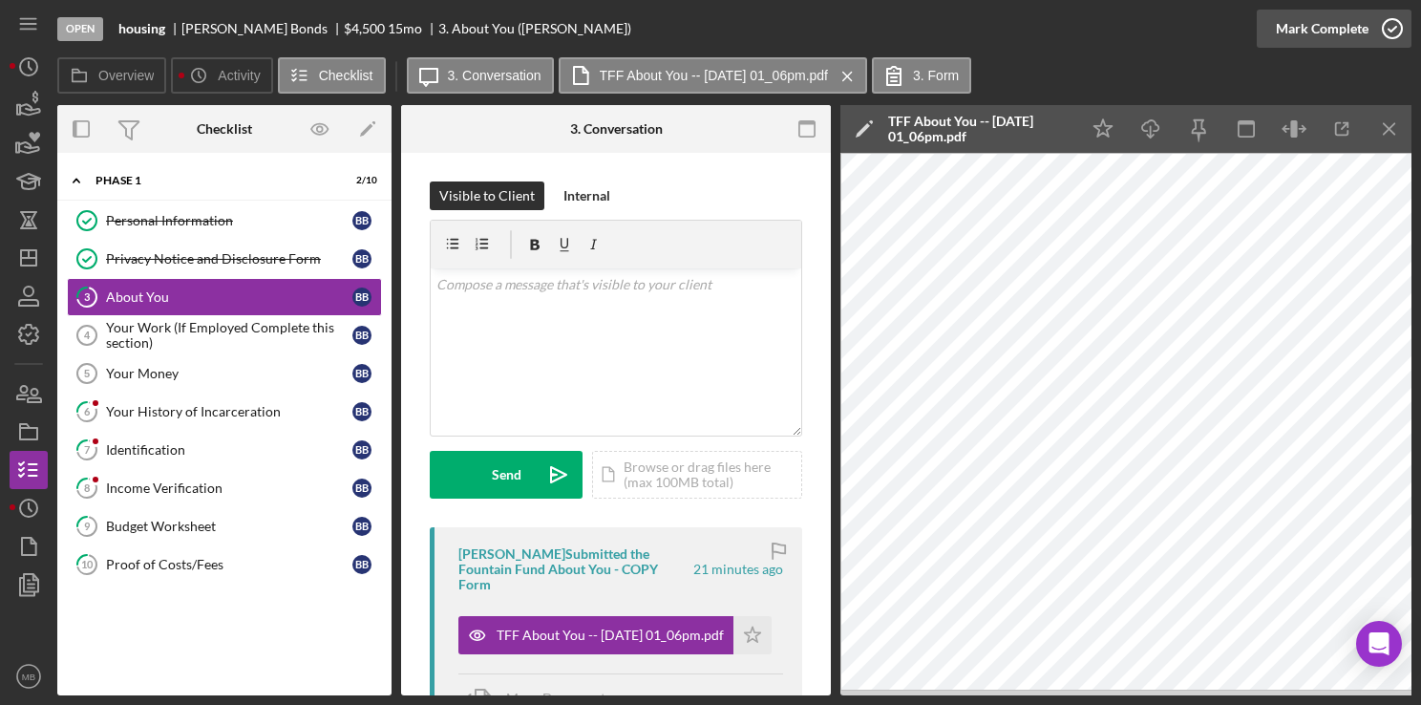
click at [1400, 32] on circle "button" at bounding box center [1392, 28] width 19 height 19
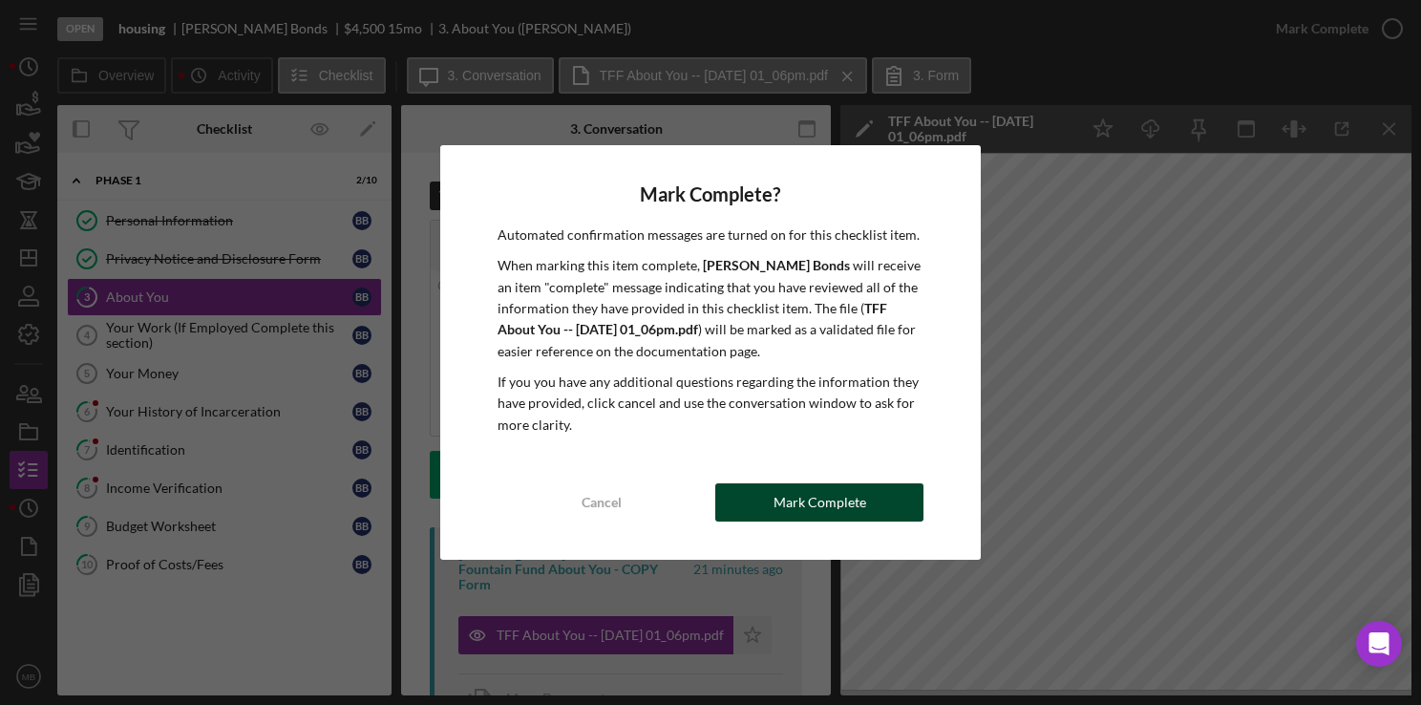
click at [787, 514] on div "Mark Complete" at bounding box center [819, 502] width 93 height 38
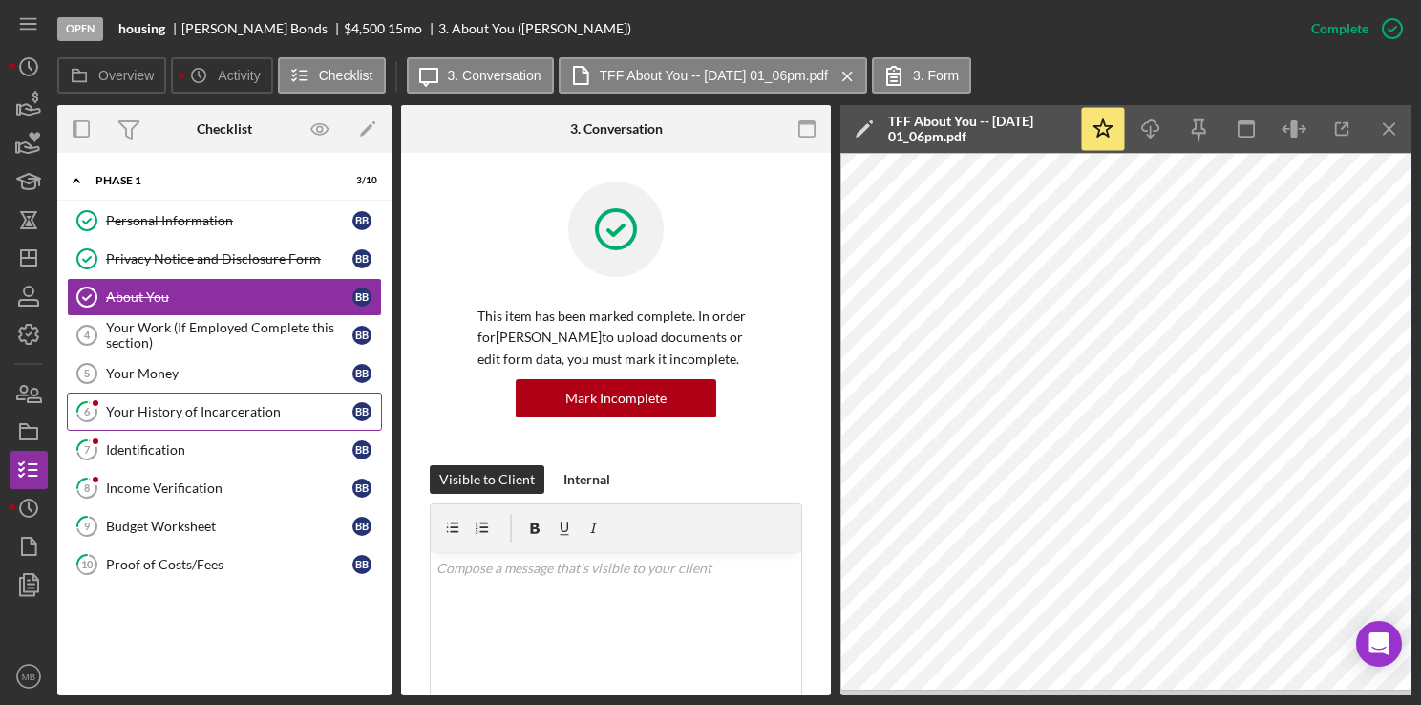
click at [152, 411] on div "Your History of Incarceration" at bounding box center [229, 411] width 246 height 15
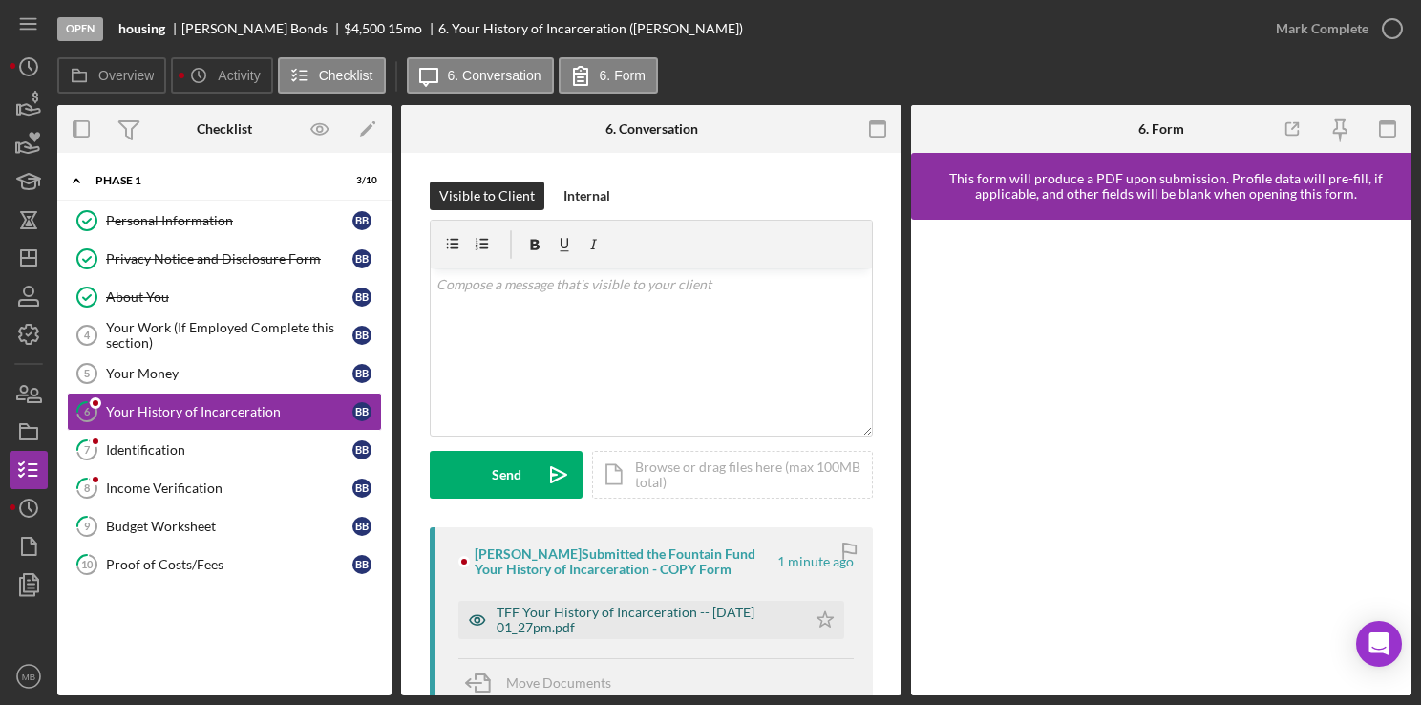
click at [573, 630] on div "TFF Your History of Incarceration -- [DATE] 01_27pm.pdf" at bounding box center [647, 619] width 300 height 31
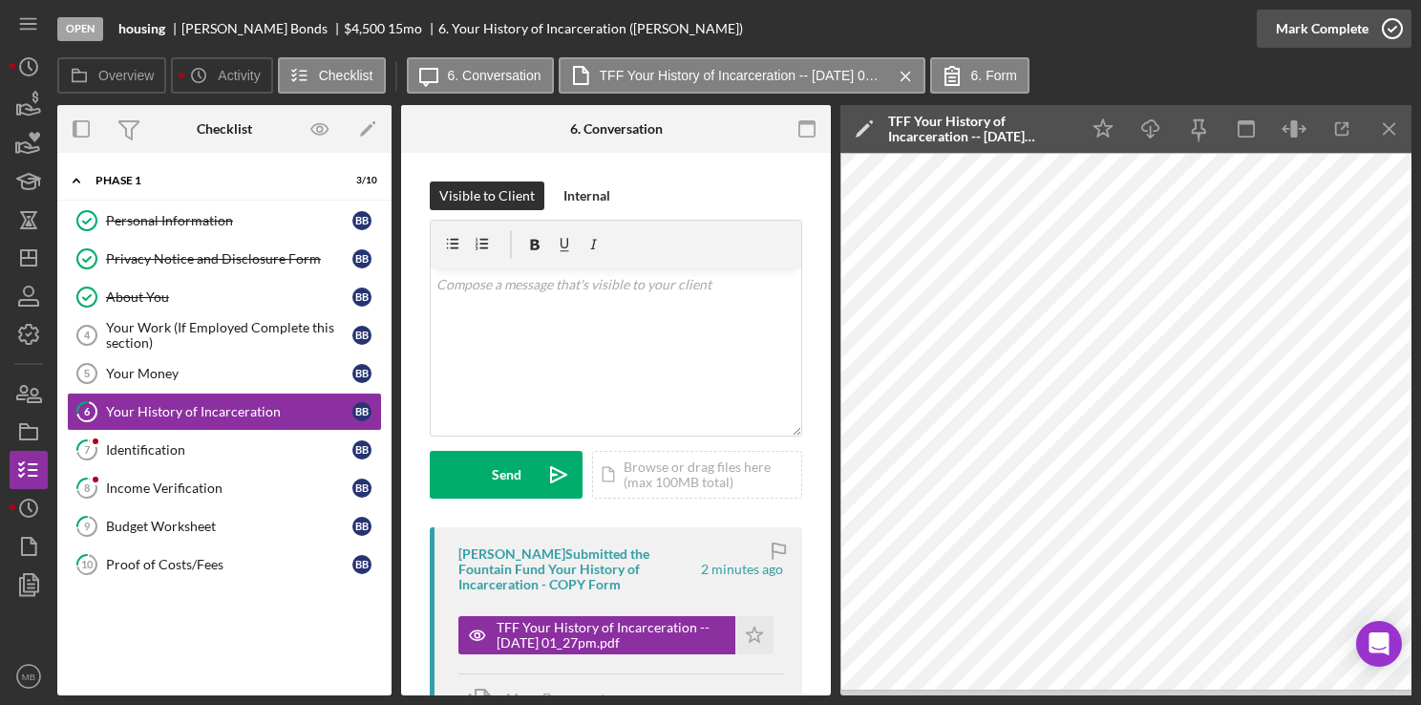
click at [1398, 36] on circle "button" at bounding box center [1392, 28] width 19 height 19
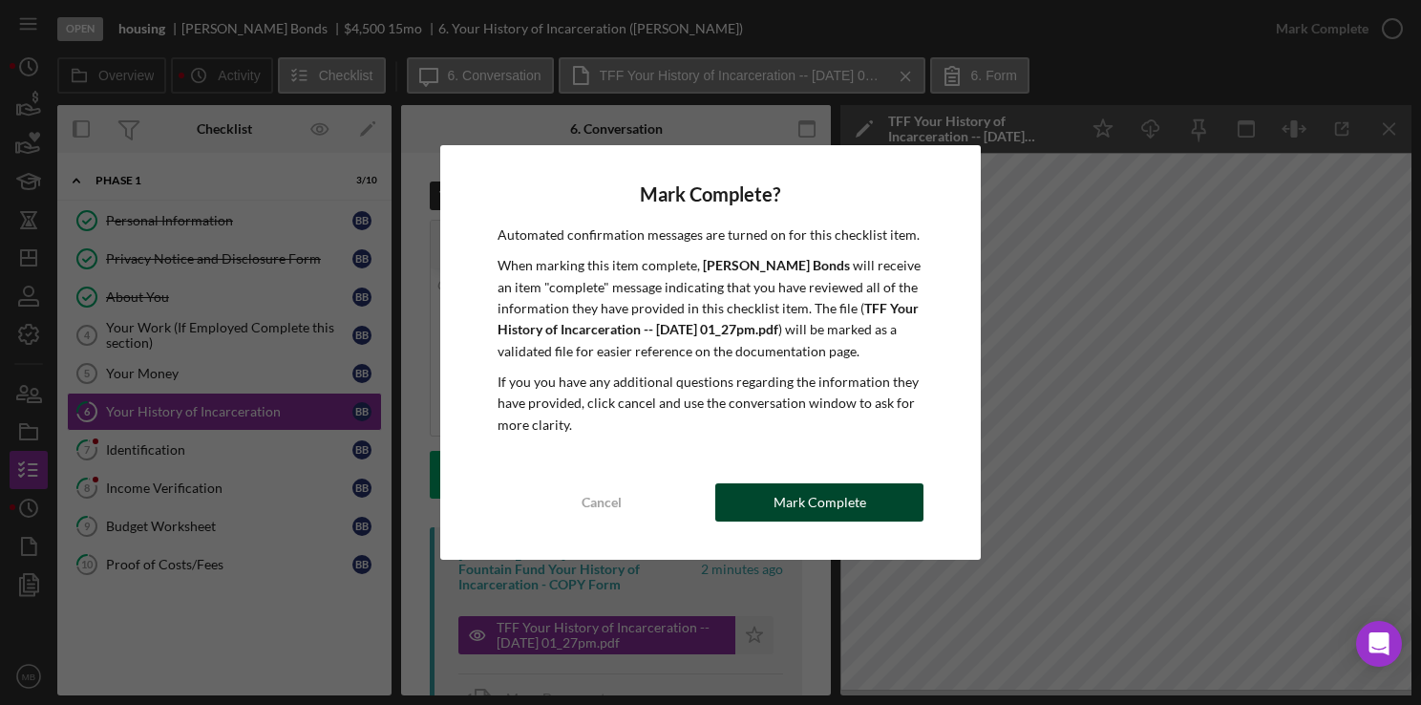
click at [821, 516] on div "Mark Complete" at bounding box center [819, 502] width 93 height 38
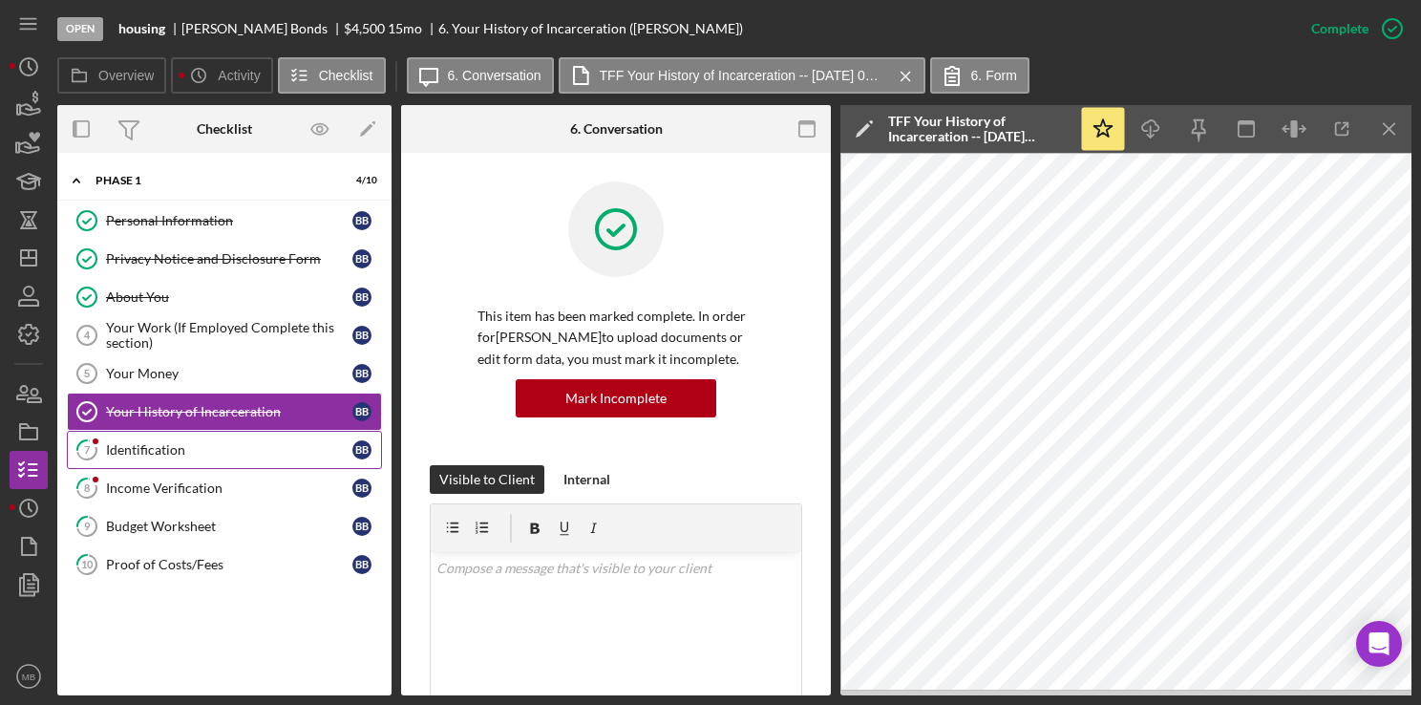
click at [206, 442] on div "Identification" at bounding box center [229, 449] width 246 height 15
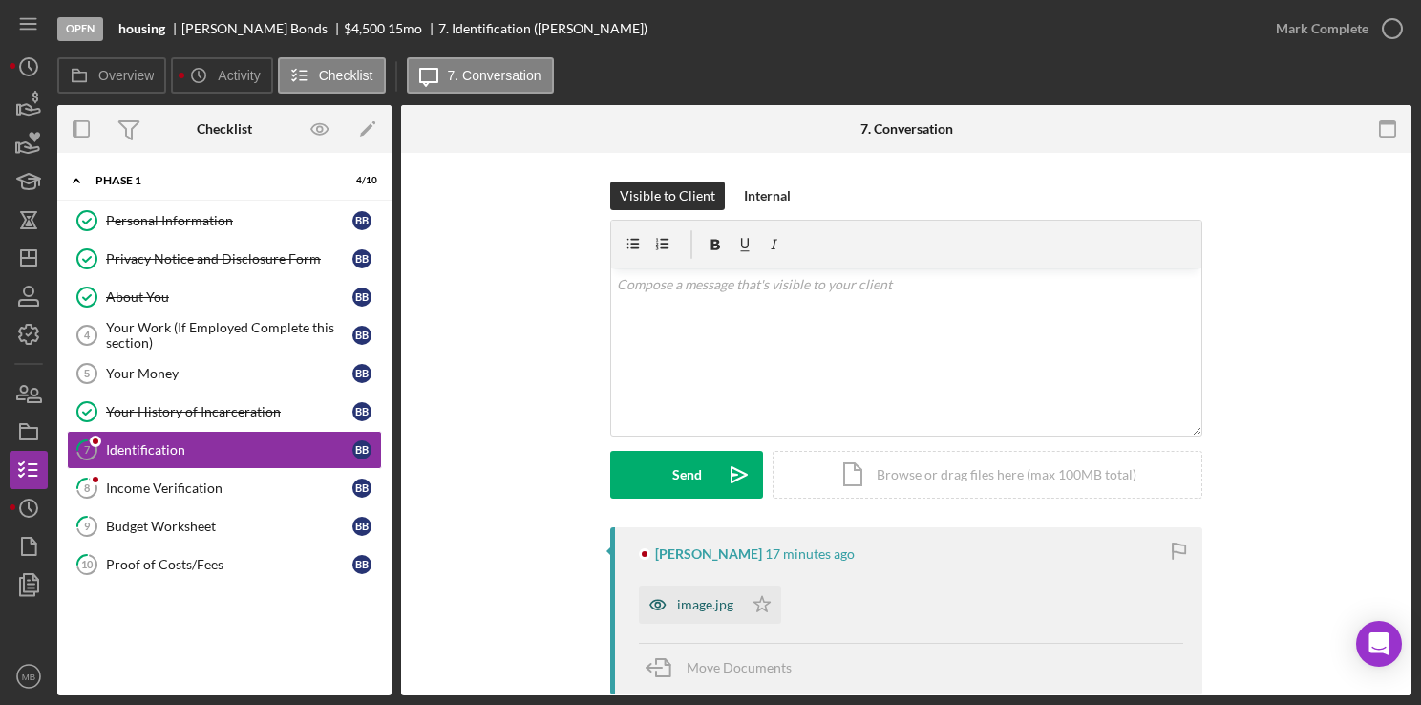
click at [712, 611] on div "image.jpg" at bounding box center [705, 604] width 56 height 15
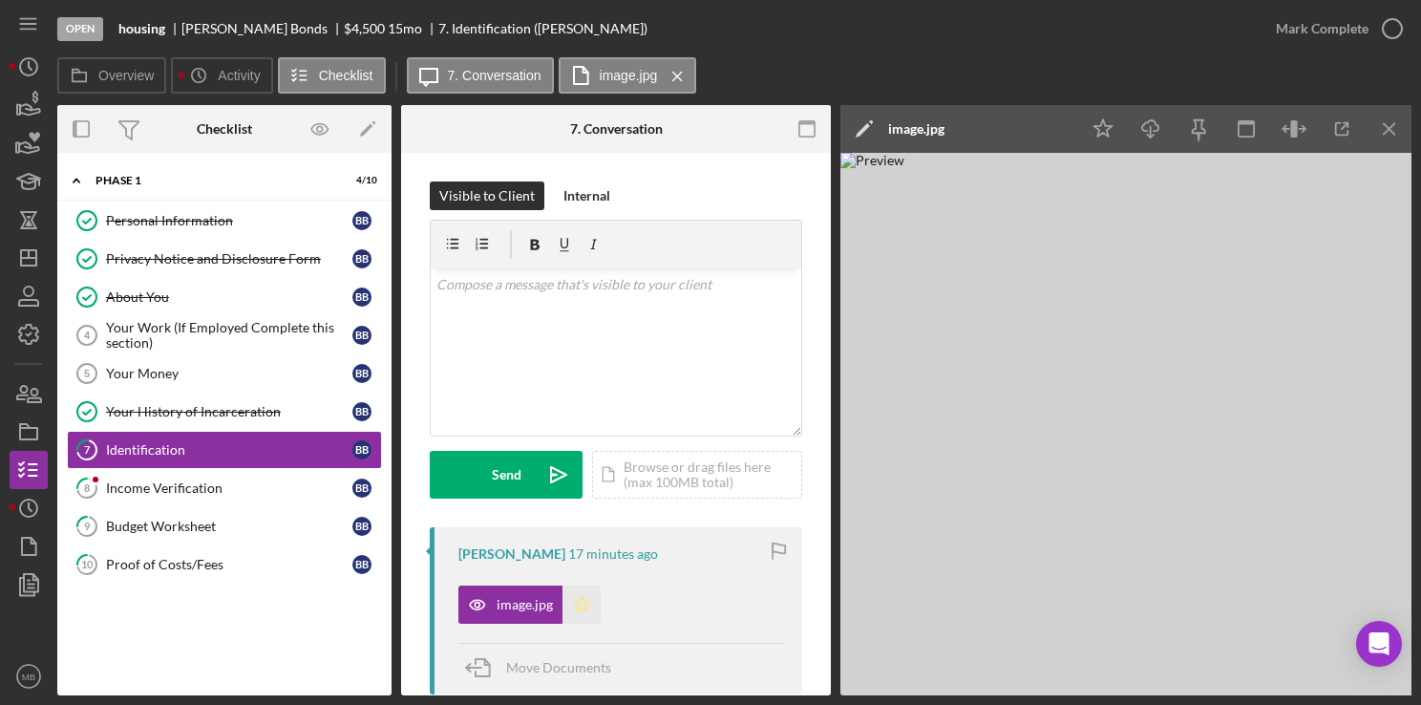
click at [573, 604] on icon "Icon/Star" at bounding box center [581, 604] width 38 height 38
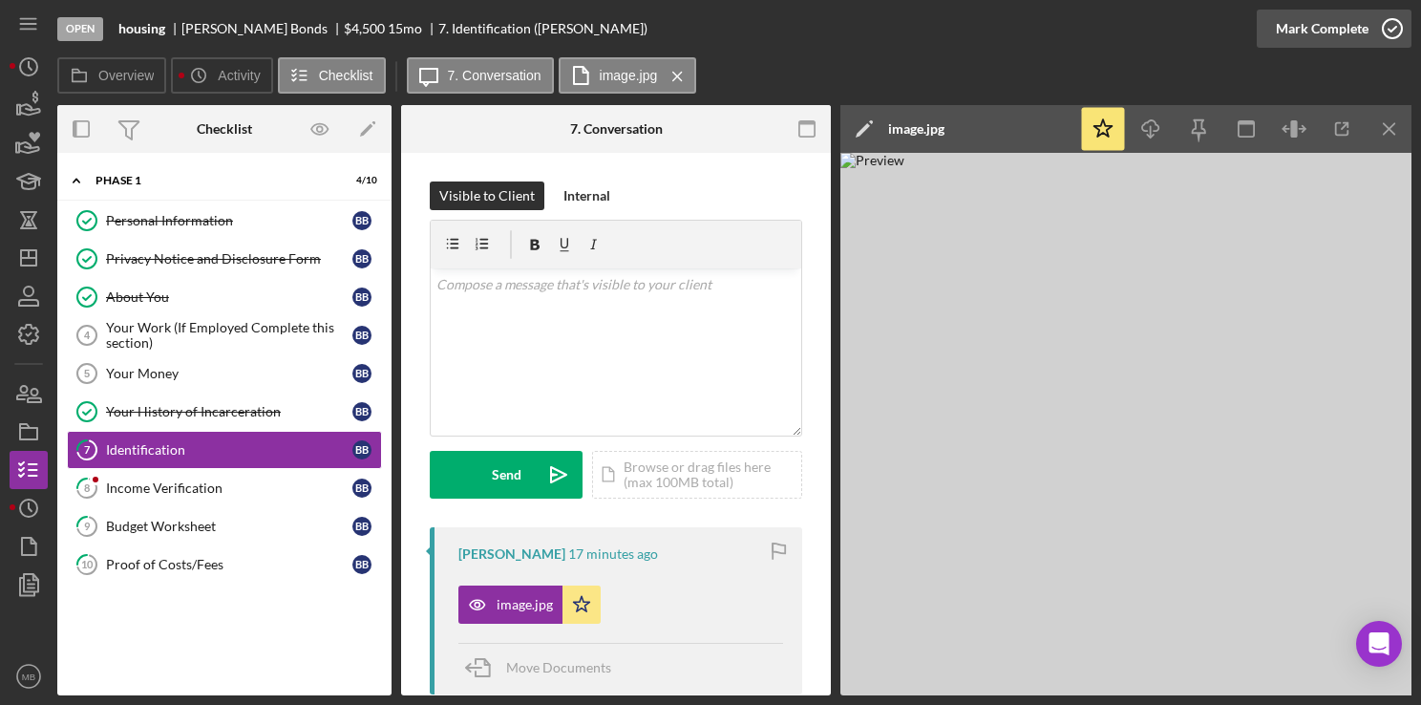
click at [1385, 22] on icon "button" at bounding box center [1392, 29] width 48 height 48
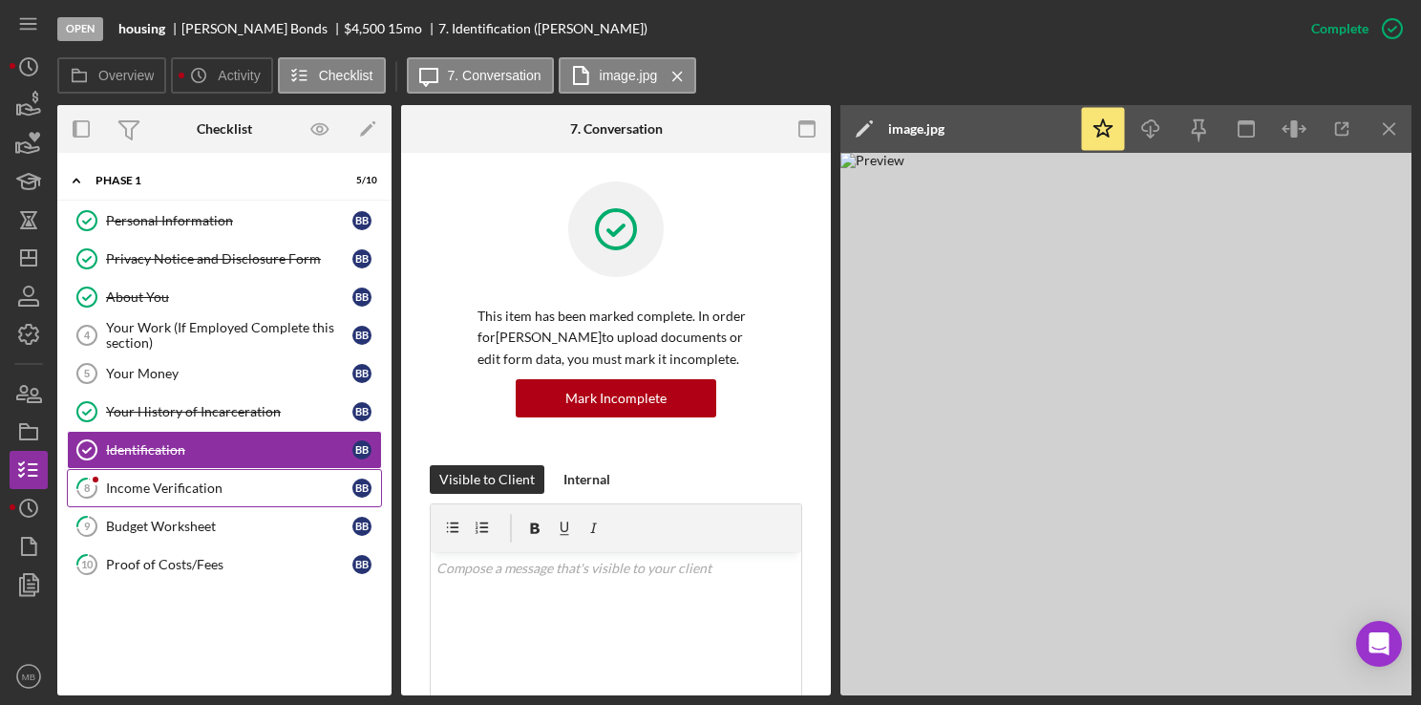
click at [204, 483] on div "Income Verification" at bounding box center [229, 487] width 246 height 15
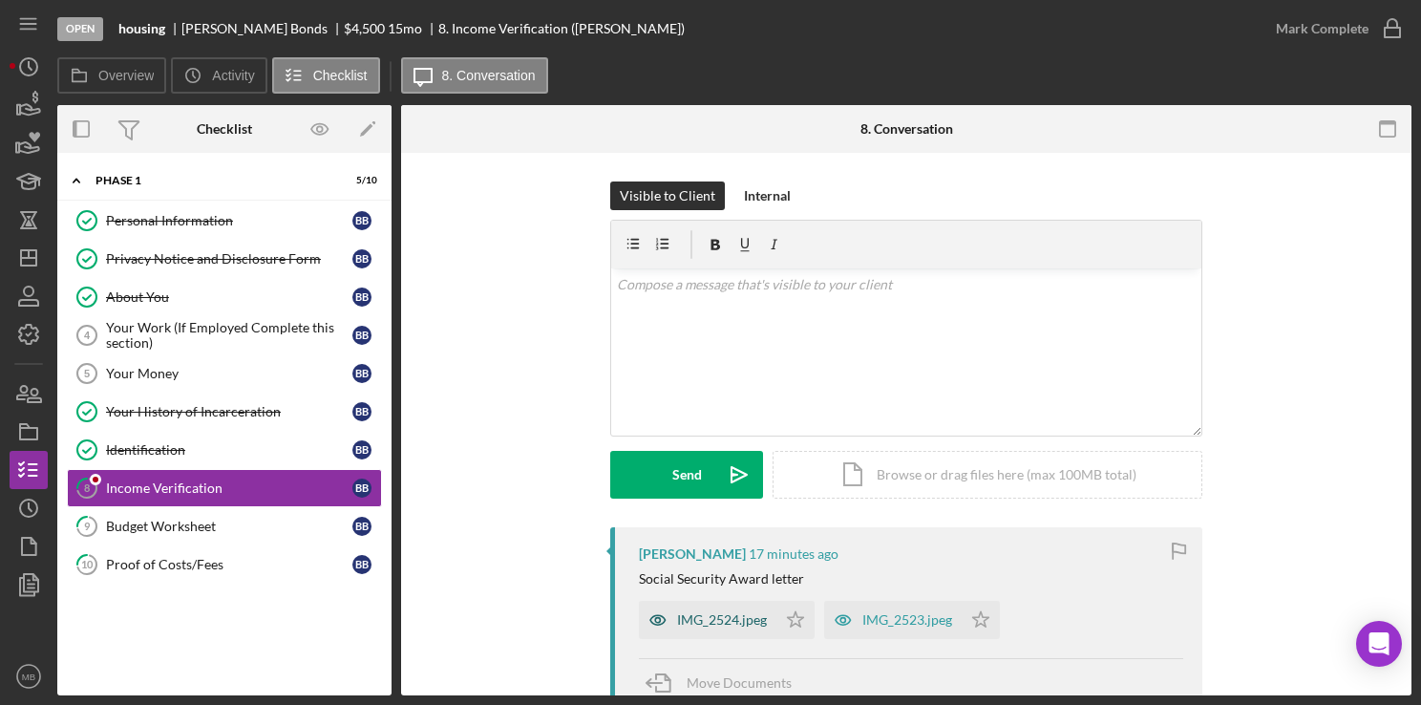
click at [718, 617] on div "IMG_2524.jpeg" at bounding box center [722, 619] width 90 height 15
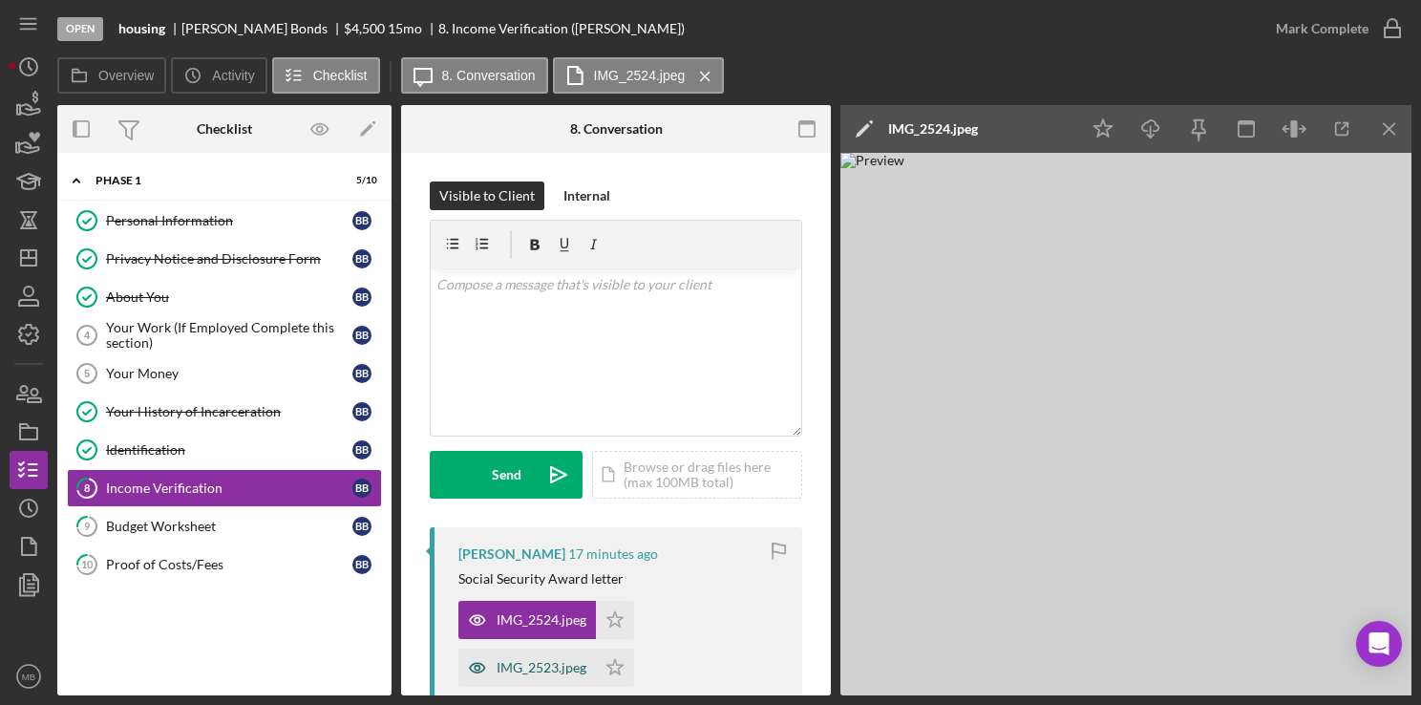
click at [566, 675] on div "IMG_2523.jpeg" at bounding box center [527, 667] width 138 height 38
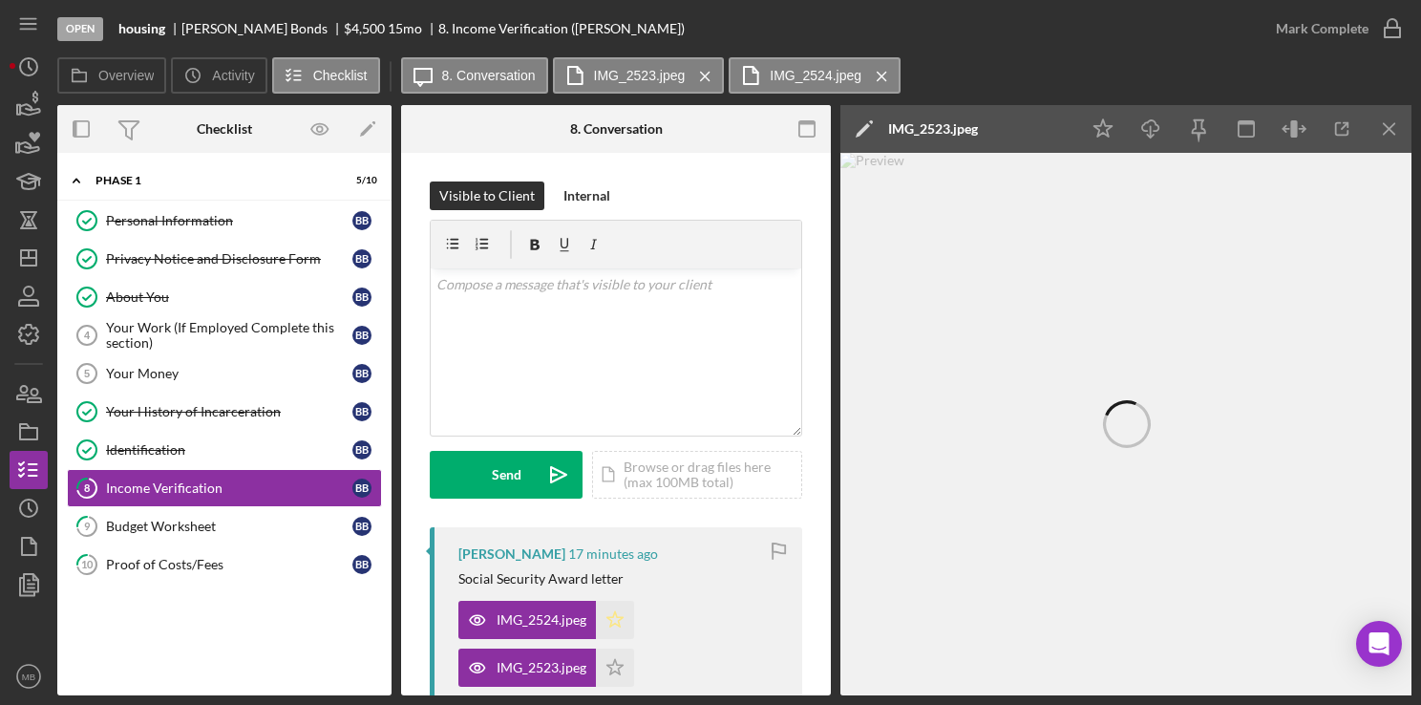
click at [613, 624] on polygon "button" at bounding box center [615, 618] width 16 height 15
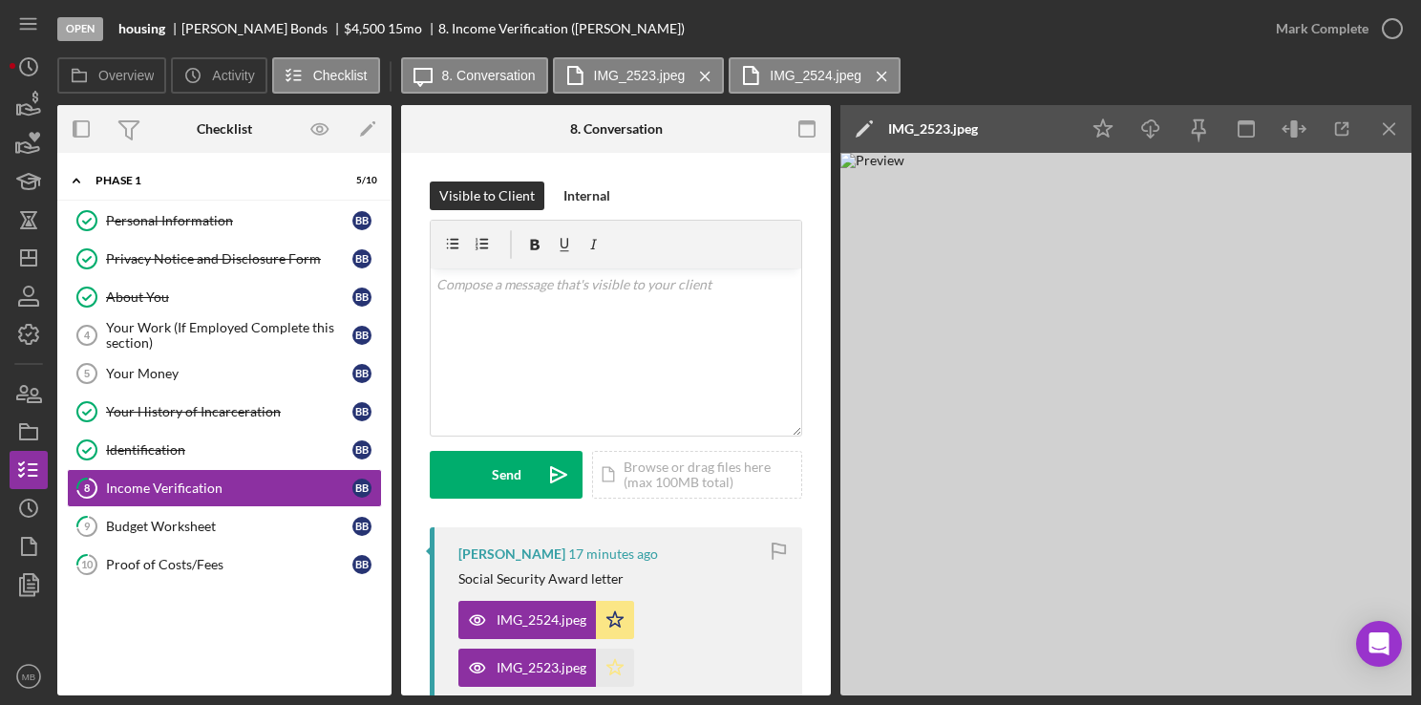
click at [622, 666] on polygon "button" at bounding box center [615, 666] width 16 height 15
click at [1408, 36] on icon "button" at bounding box center [1392, 29] width 48 height 48
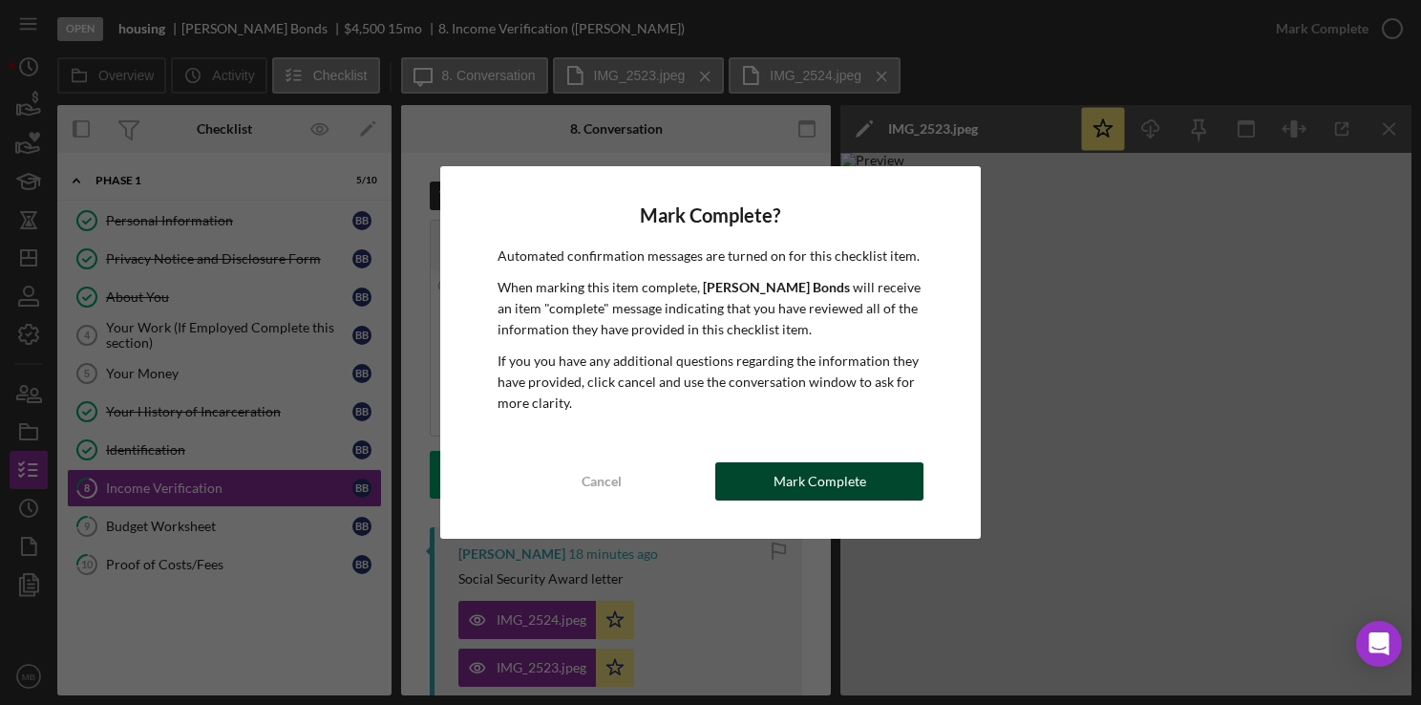
click at [821, 497] on div "Mark Complete" at bounding box center [819, 481] width 93 height 38
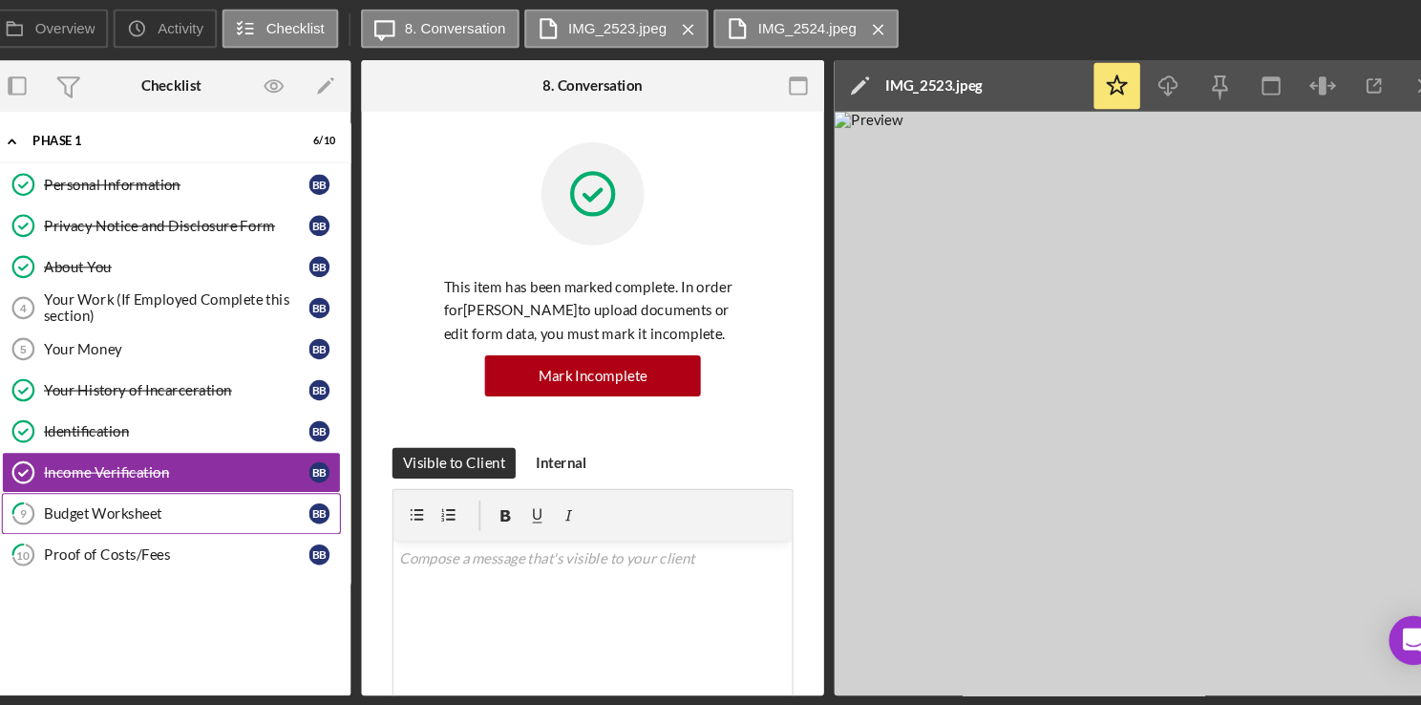
click at [194, 523] on div "Budget Worksheet" at bounding box center [229, 526] width 246 height 15
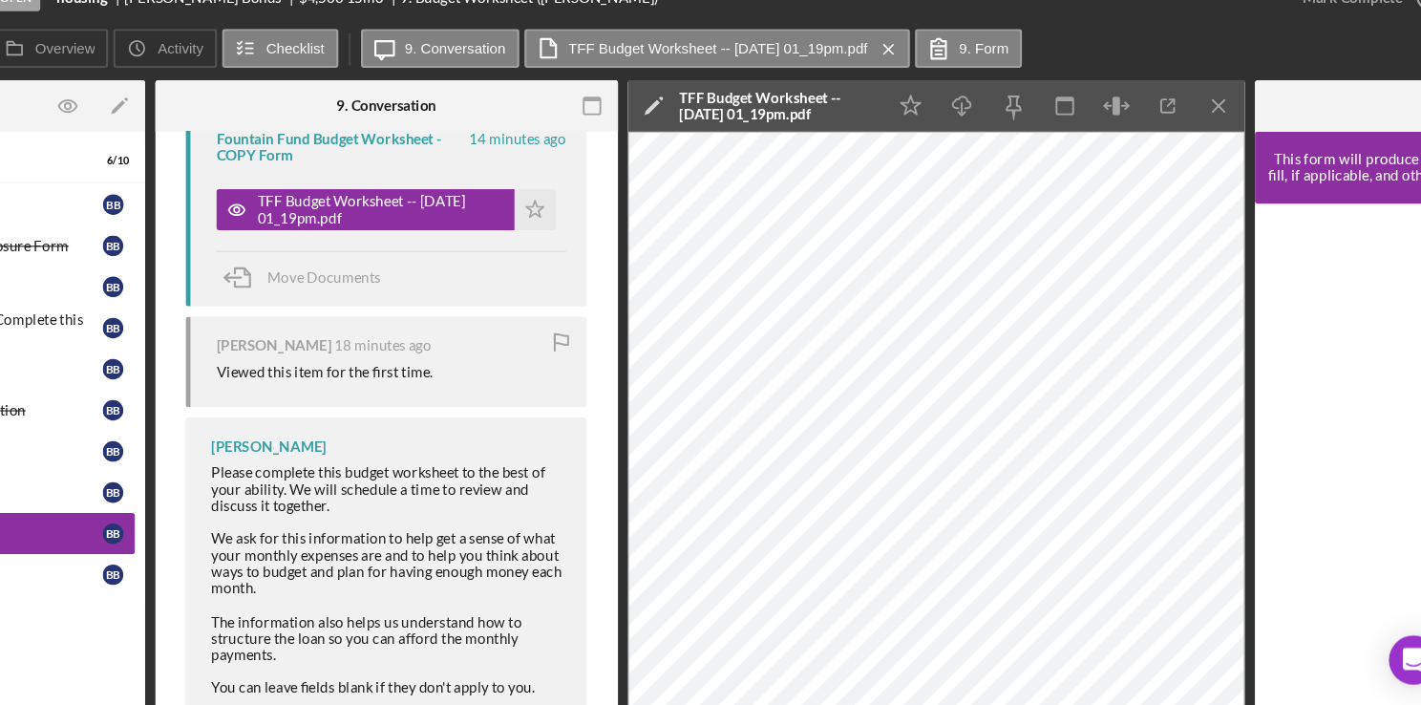
scroll to position [0, 440]
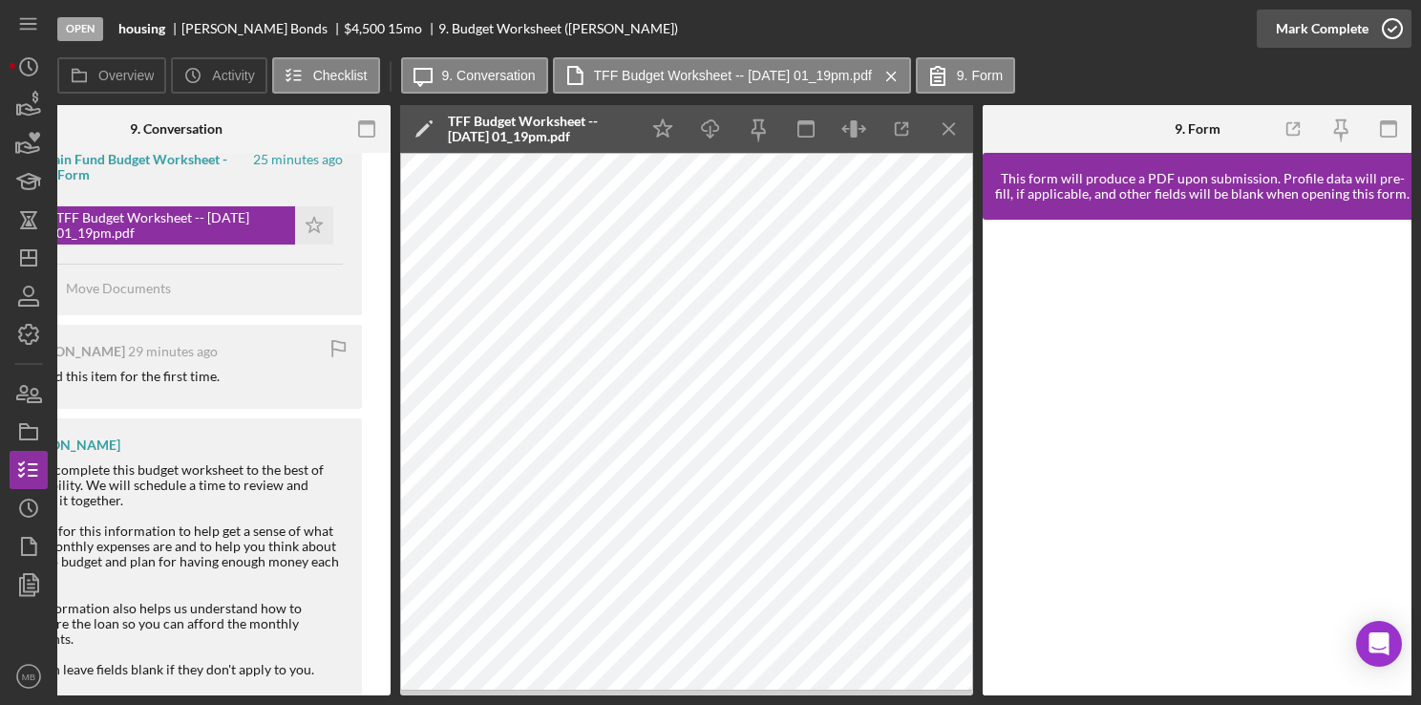
click at [1386, 34] on icon "button" at bounding box center [1392, 29] width 48 height 48
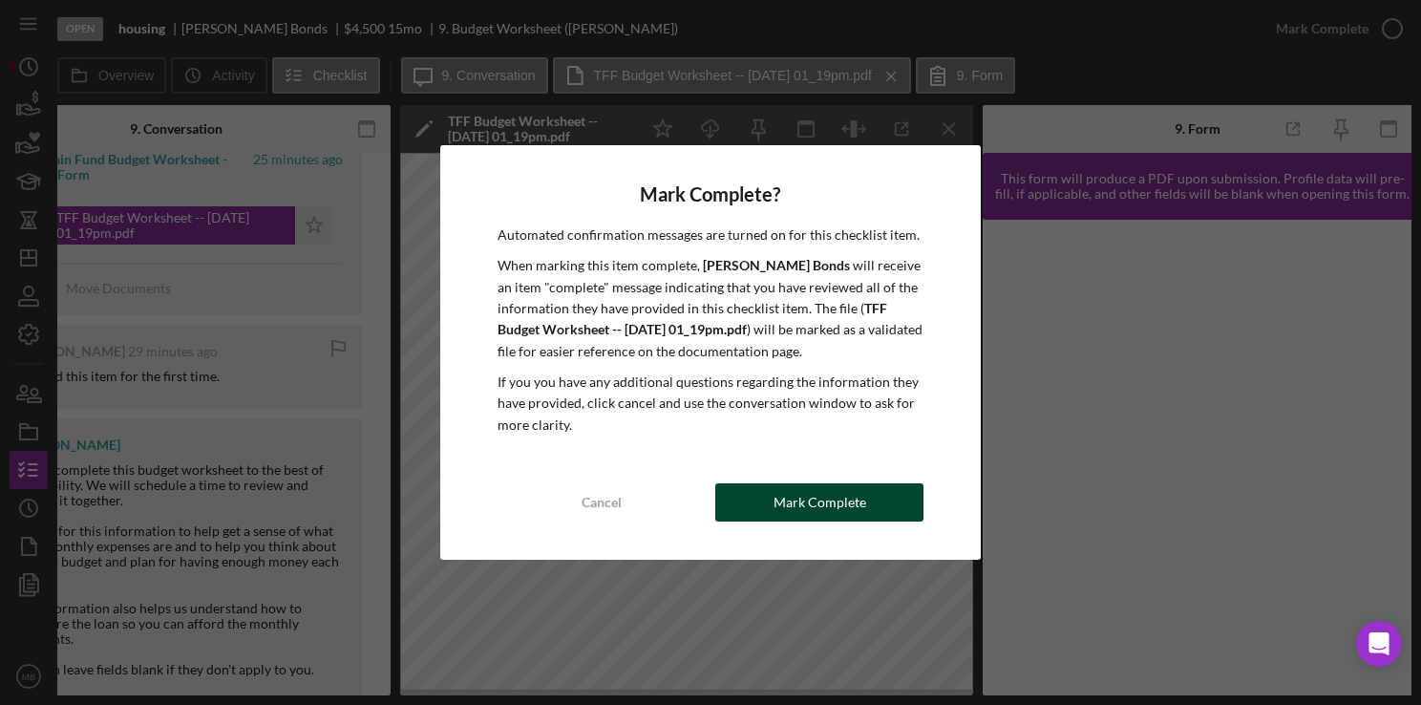
click at [798, 507] on div "Mark Complete" at bounding box center [819, 502] width 93 height 38
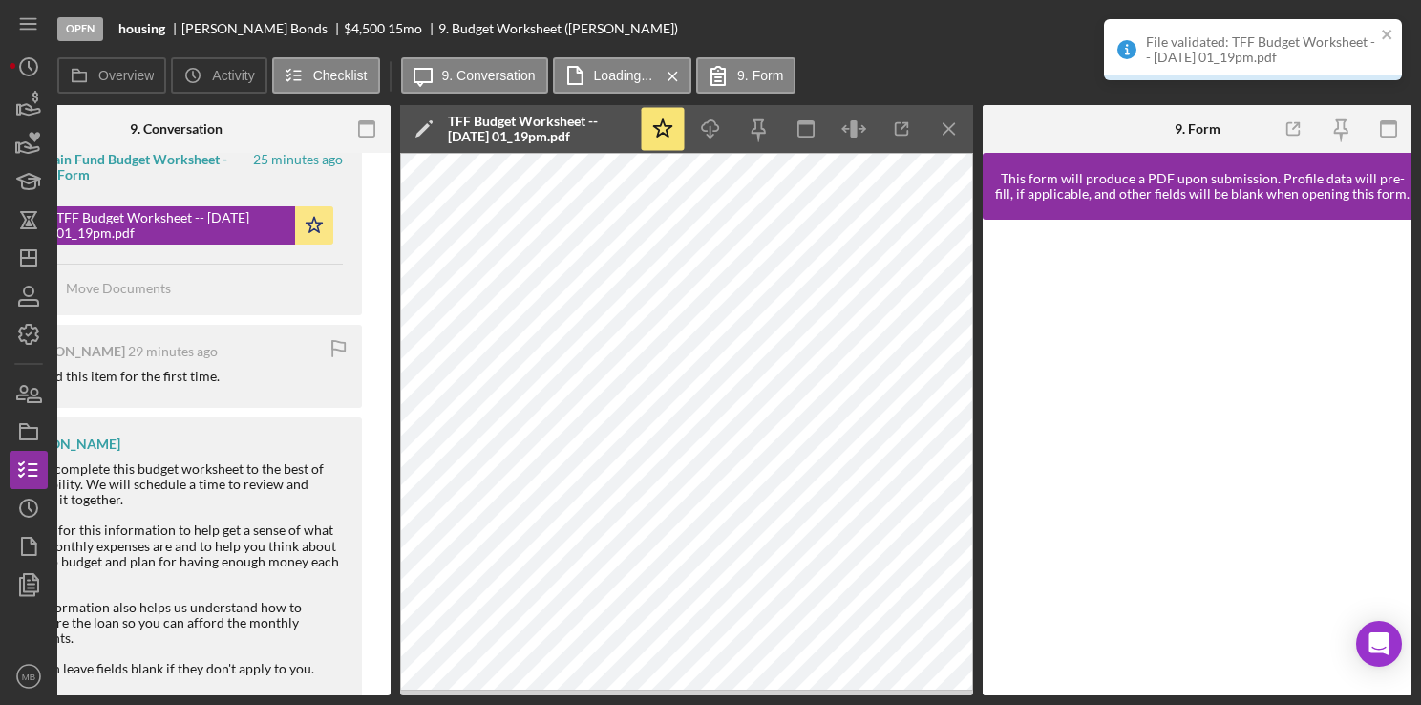
scroll to position [1020, 0]
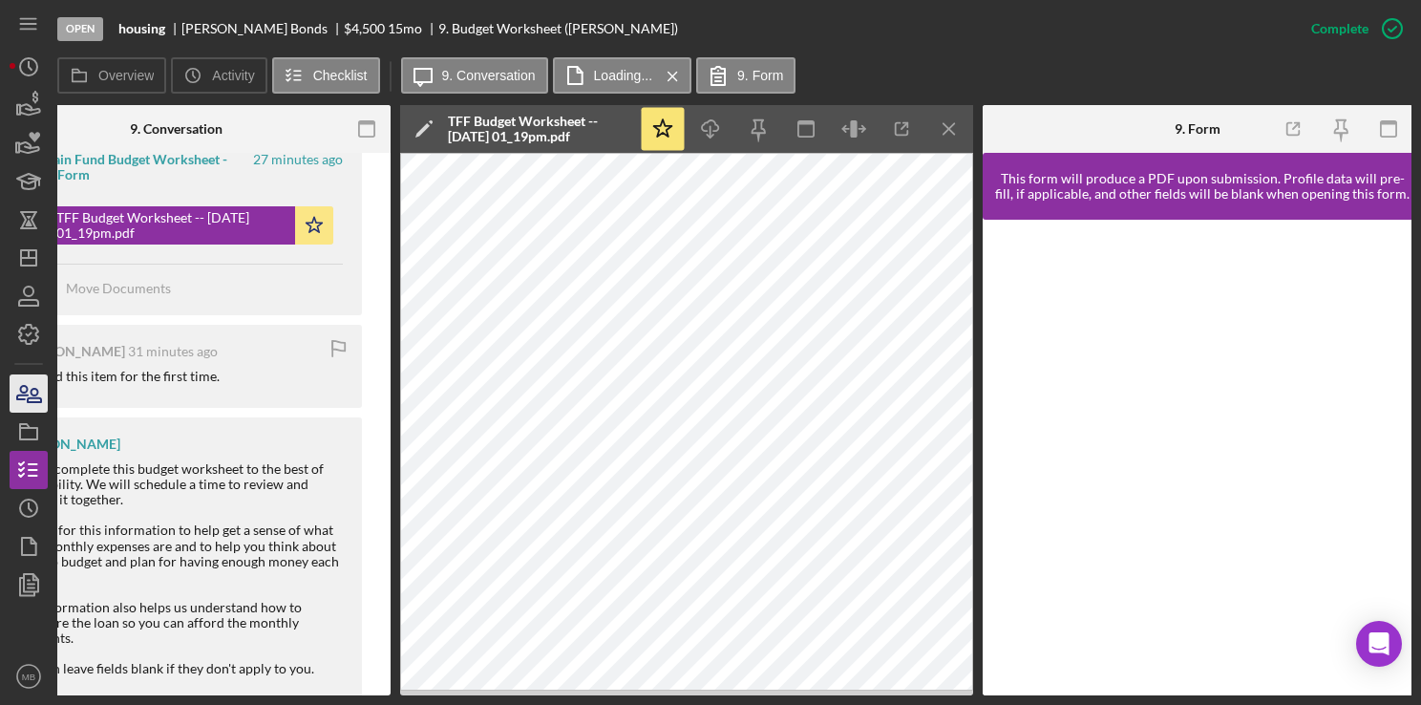
click at [20, 402] on icon "button" at bounding box center [29, 394] width 48 height 48
